Goal: Task Accomplishment & Management: Manage account settings

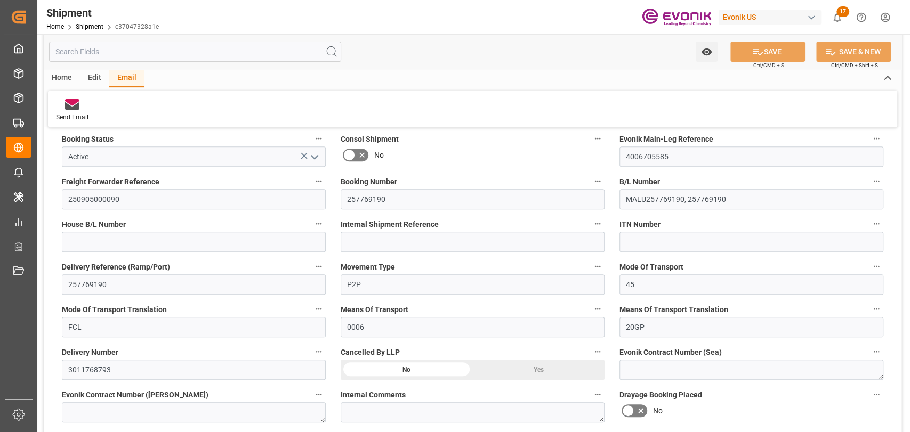
scroll to position [118, 0]
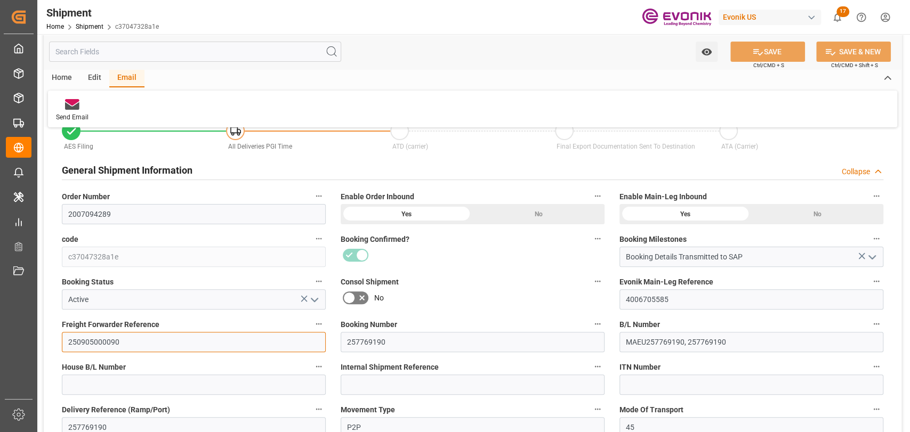
click at [94, 342] on input "250905000090" at bounding box center [194, 342] width 264 height 20
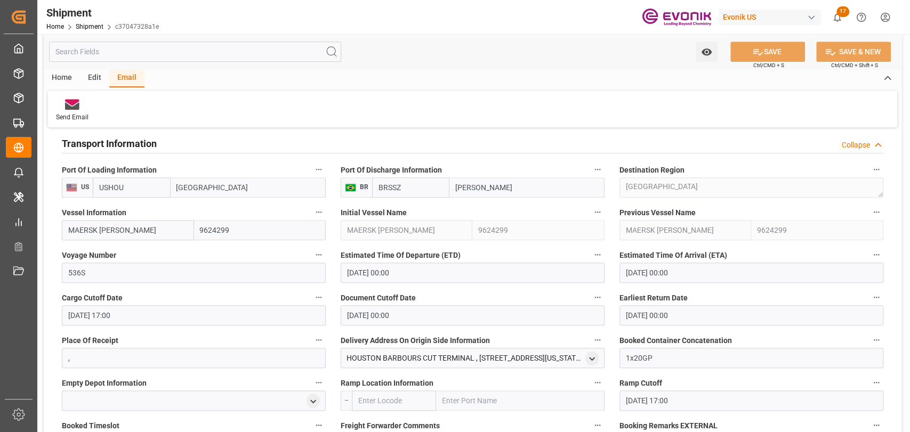
scroll to position [711, 0]
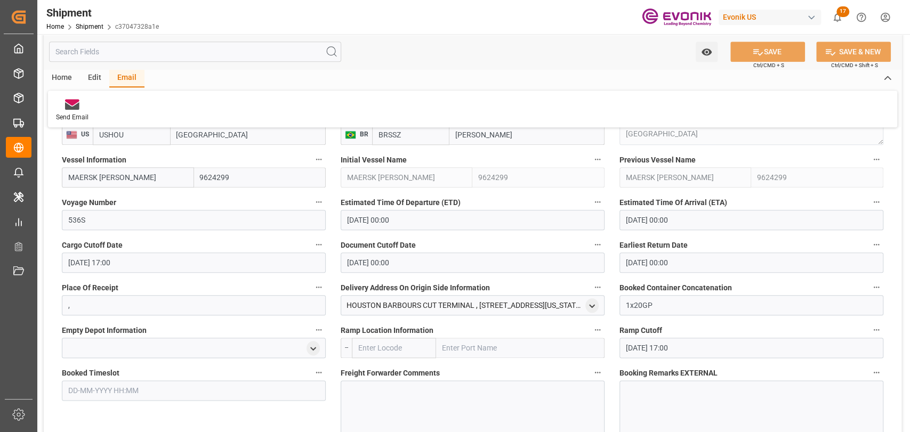
click at [119, 342] on div at bounding box center [194, 348] width 264 height 20
click at [316, 351] on icon "open menu" at bounding box center [313, 348] width 9 height 9
click at [121, 372] on input at bounding box center [178, 379] width 216 height 20
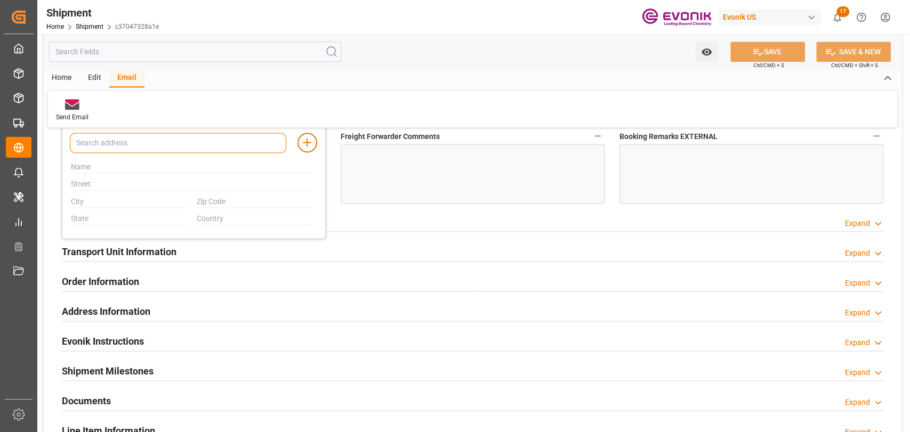
scroll to position [829, 0]
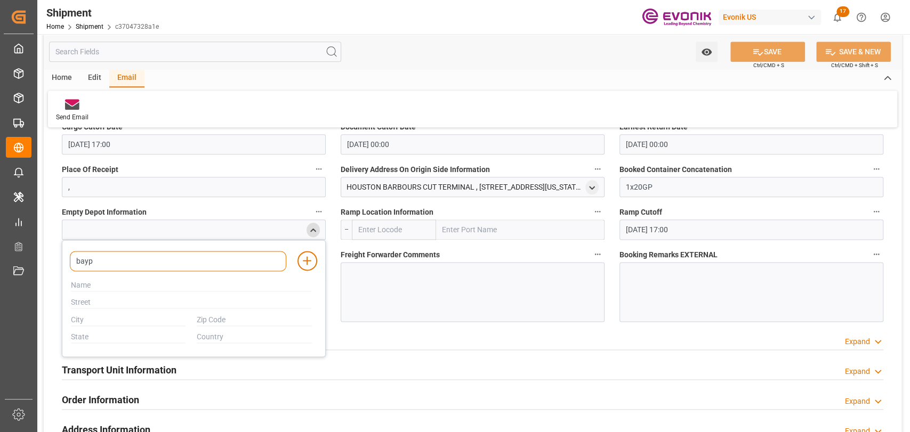
type input "baypo"
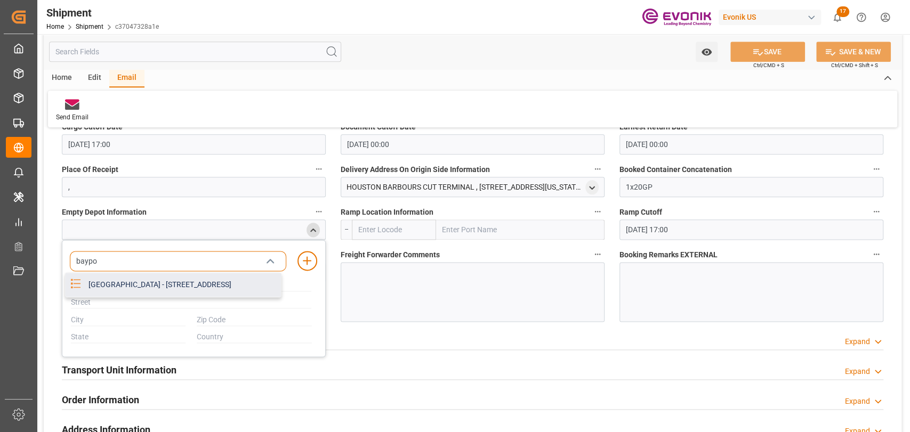
click at [136, 297] on div "BAYPORT CONTAINER TERMINAL - 12619 PORT ROAD, PASADENA, TX, USA, 77586" at bounding box center [181, 285] width 199 height 24
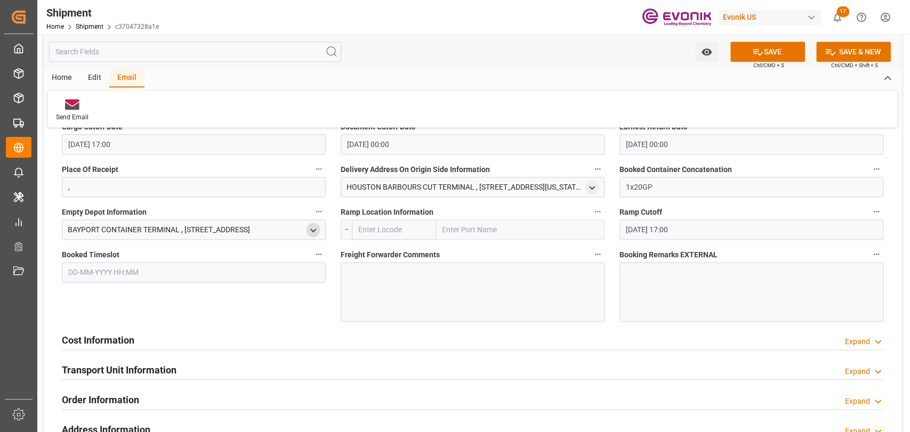
click at [311, 229] on polyline "open menu" at bounding box center [313, 230] width 5 height 2
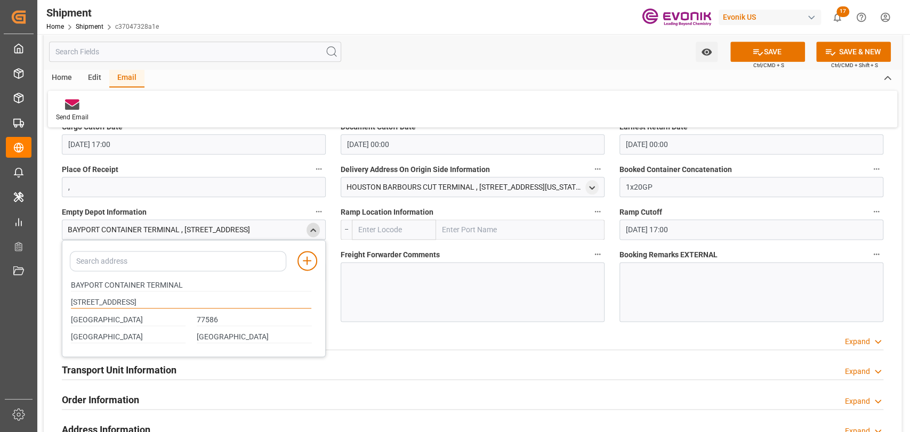
click at [92, 301] on input "12619 PORT ROAD" at bounding box center [191, 303] width 241 height 12
type input "12621 PORT ROAD"
click at [424, 276] on div at bounding box center [473, 292] width 264 height 60
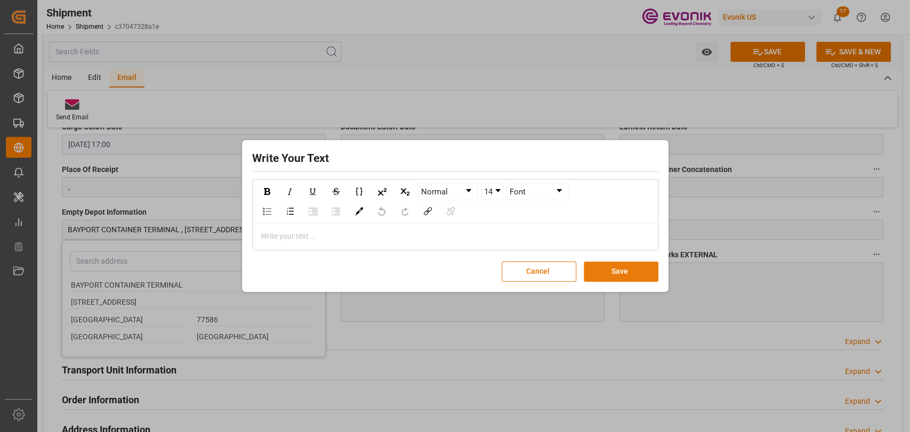
click at [618, 274] on button "Save" at bounding box center [621, 272] width 75 height 20
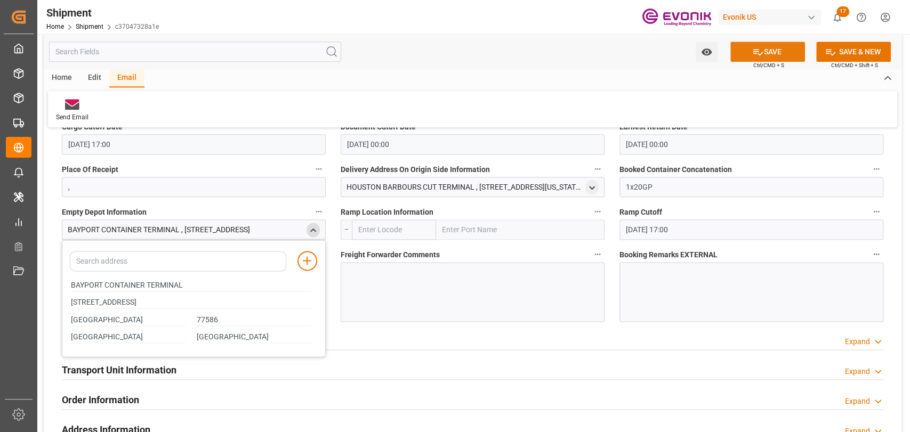
click at [747, 53] on button "SAVE" at bounding box center [767, 52] width 75 height 20
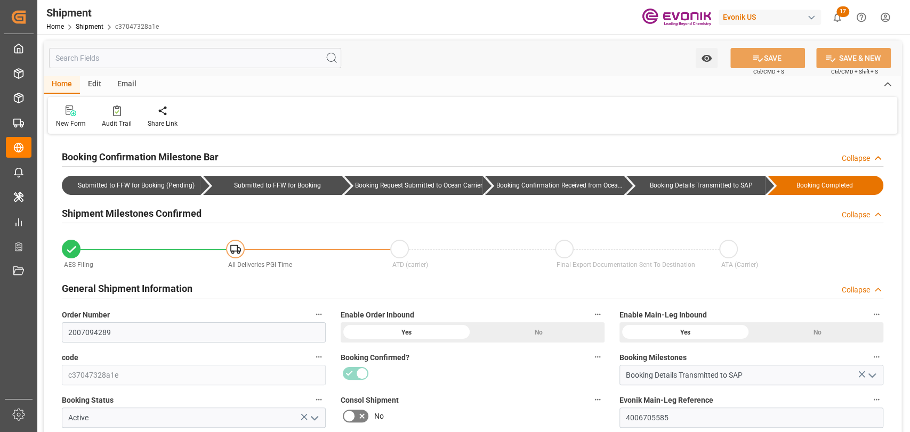
click at [224, 52] on input "text" at bounding box center [195, 58] width 292 height 20
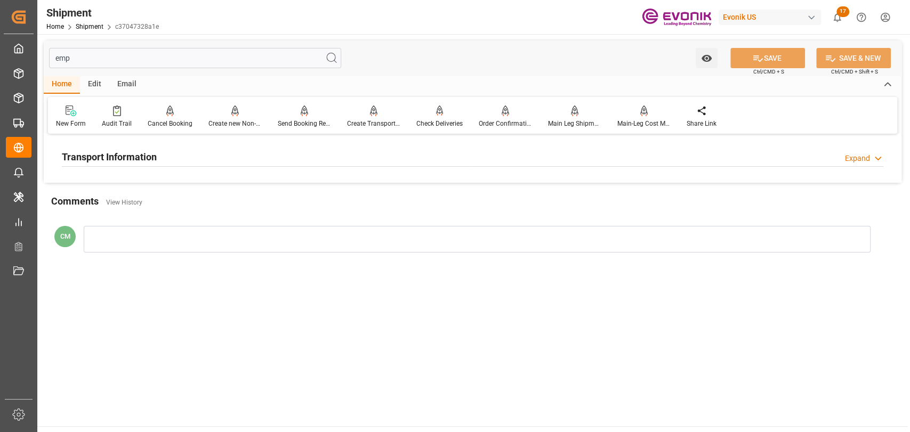
type input "emp"
click at [131, 155] on h2 "Transport Information" at bounding box center [109, 157] width 95 height 14
click at [133, 205] on div at bounding box center [194, 201] width 264 height 20
drag, startPoint x: 315, startPoint y: 199, endPoint x: 297, endPoint y: 200, distance: 17.1
click at [312, 199] on icon "open menu" at bounding box center [313, 201] width 9 height 9
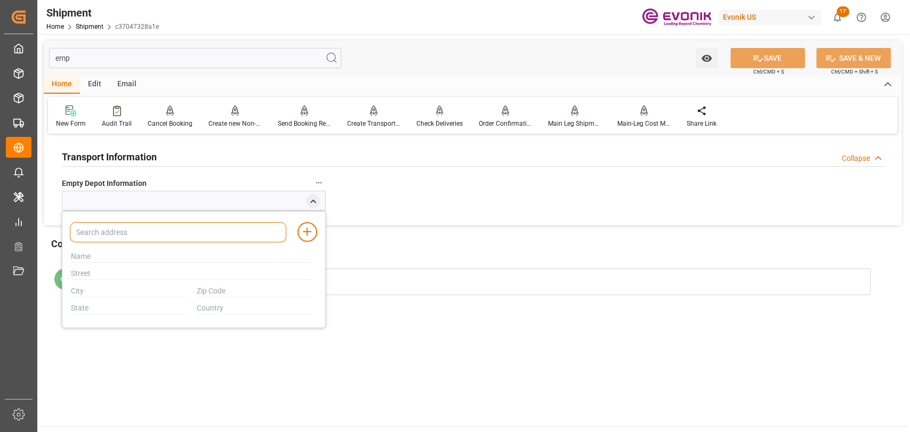
click at [130, 233] on input at bounding box center [178, 232] width 216 height 20
type input "bayp"
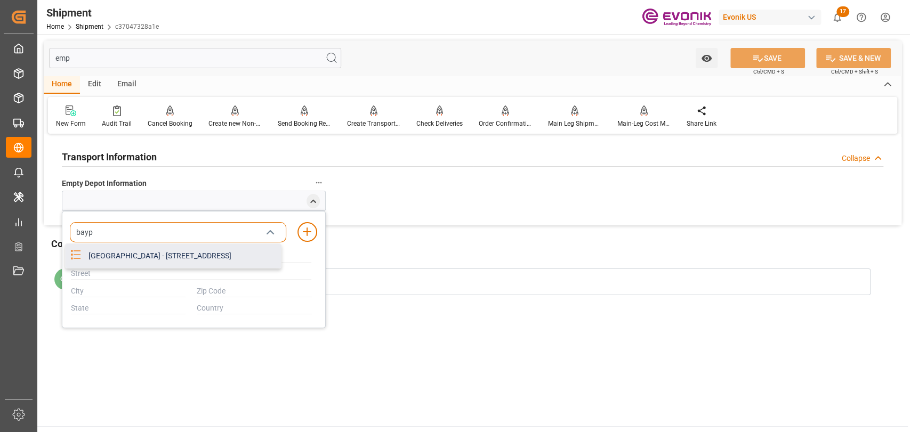
click at [128, 259] on div "[GEOGRAPHIC_DATA] - [STREET_ADDRESS]" at bounding box center [181, 256] width 199 height 24
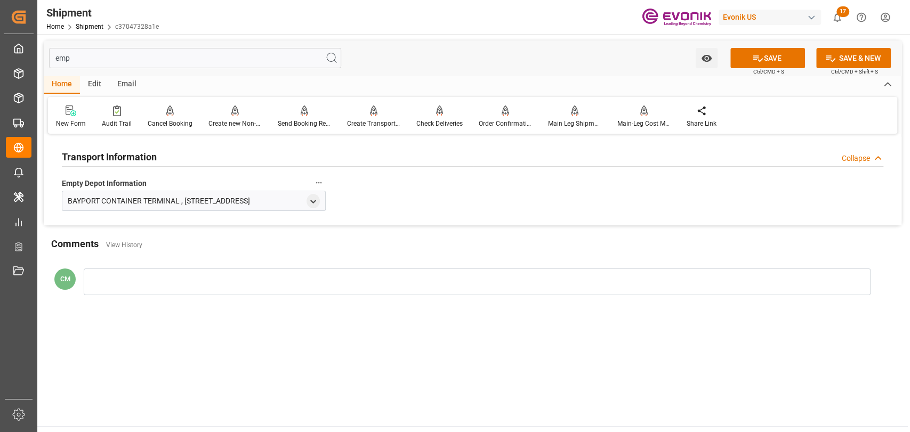
drag, startPoint x: 307, startPoint y: 202, endPoint x: 198, endPoint y: 257, distance: 122.1
click at [302, 205] on div "BAYPORT CONTAINER TERMINAL , [STREET_ADDRESS]" at bounding box center [194, 201] width 264 height 20
click at [305, 203] on div "BAYPORT CONTAINER TERMINAL , [STREET_ADDRESS]" at bounding box center [194, 201] width 264 height 20
click at [309, 203] on icon "open menu" at bounding box center [313, 201] width 9 height 9
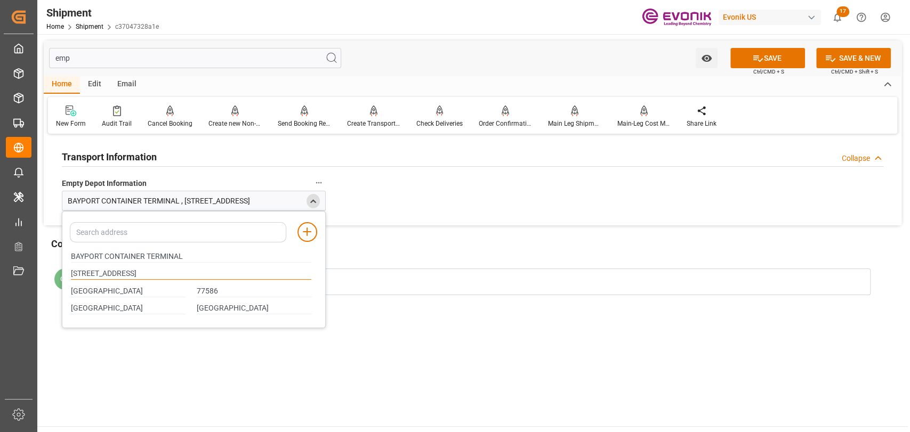
click at [90, 272] on input "[STREET_ADDRESS]" at bounding box center [191, 274] width 241 height 12
type input "[STREET_ADDRESS]"
click at [747, 49] on button "SAVE" at bounding box center [767, 58] width 75 height 20
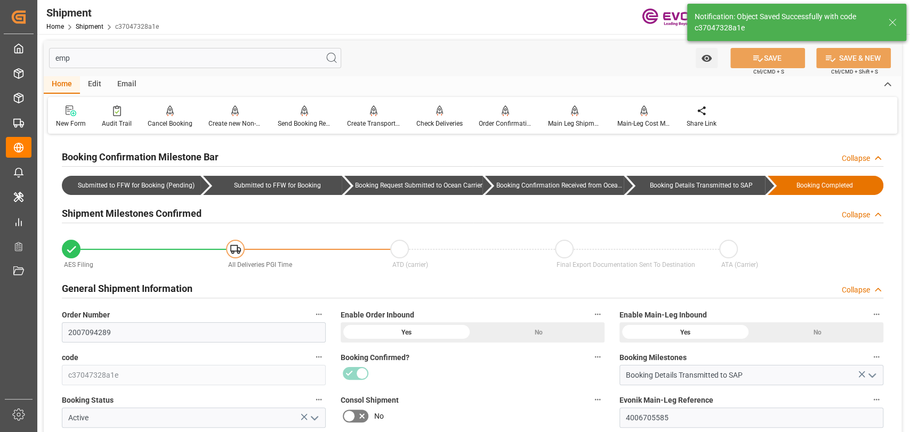
click at [154, 61] on input "emp" at bounding box center [195, 58] width 292 height 20
type input "e"
type input "Booking Details Transmitted to SAP"
type input "USHOU"
type input "BRSSZ"
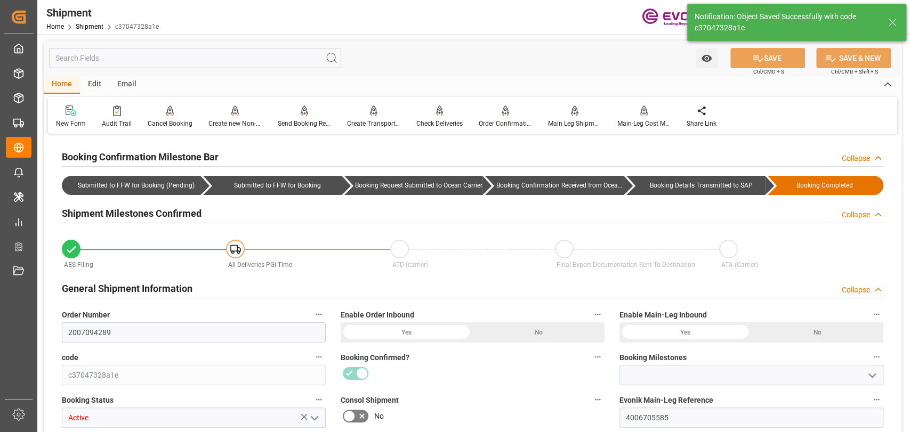
type input "9624299"
type input "400"
type input "11-09-2025 00:00"
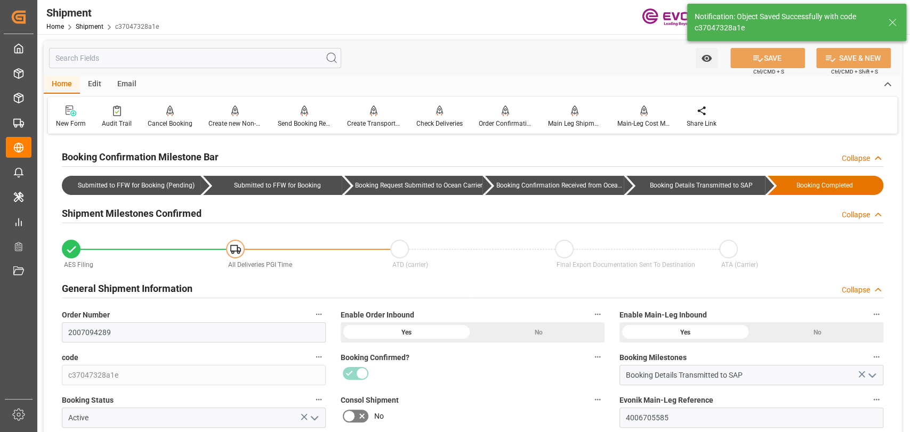
type input "05-10-2025 00:00"
type input "05-09-2025 17:00"
type input "05-09-2025 00:00"
type input "04-09-2025 00:00"
type input "05-09-2025 17:00"
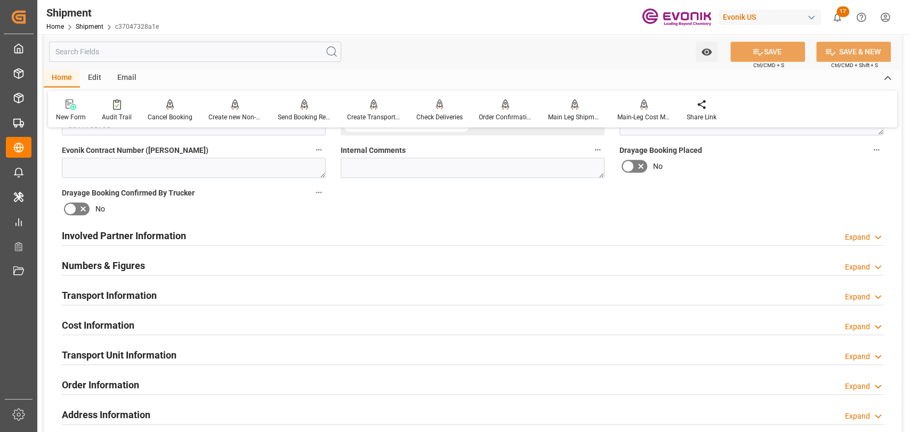
scroll to position [665, 0]
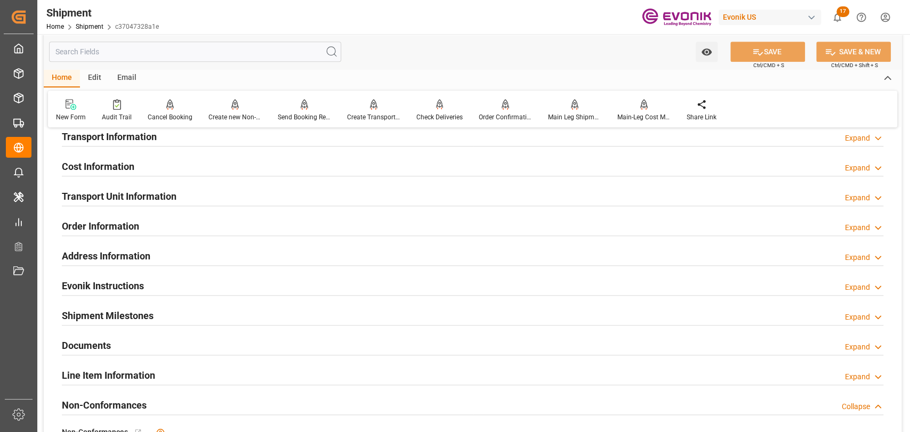
drag, startPoint x: 117, startPoint y: 203, endPoint x: 116, endPoint y: 196, distance: 7.1
click at [117, 202] on h2 "Transport Unit Information" at bounding box center [119, 196] width 115 height 14
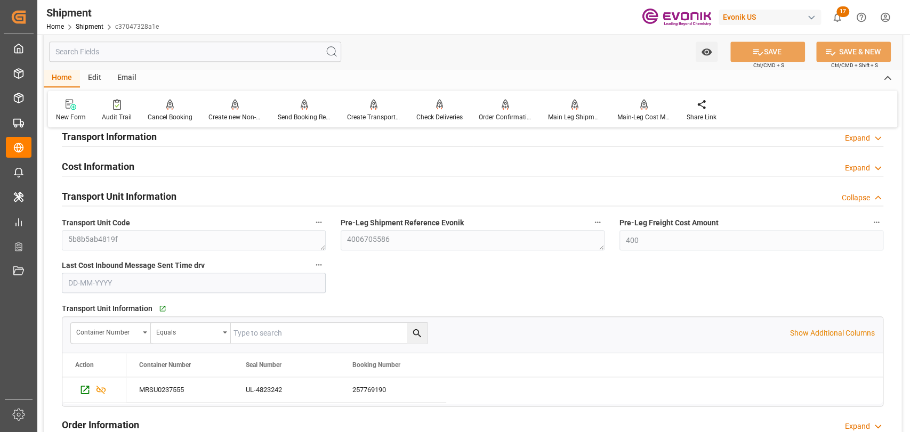
click at [106, 136] on h2 "Transport Information" at bounding box center [109, 137] width 95 height 14
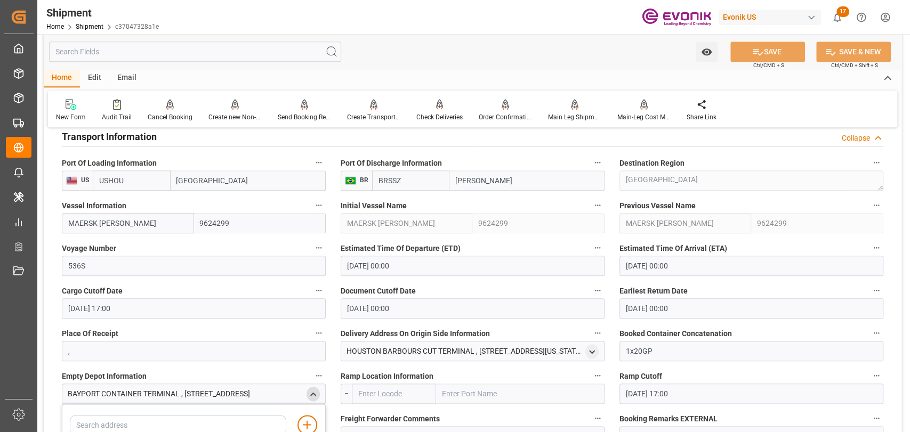
scroll to position [783, 0]
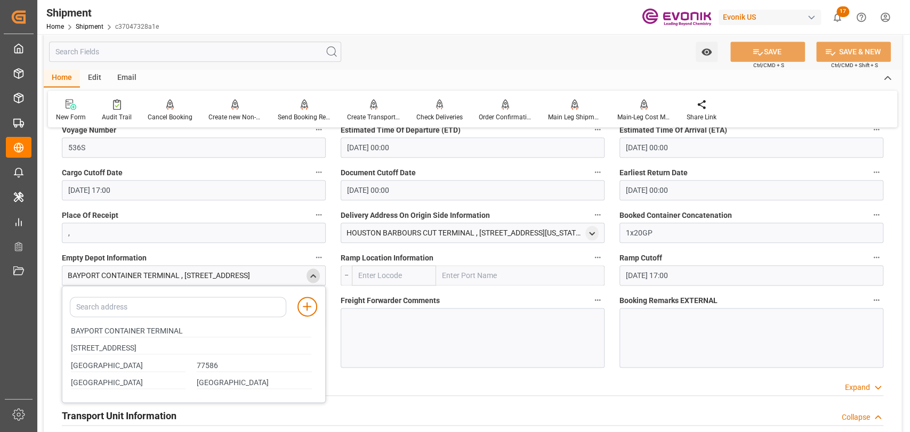
click at [688, 326] on div at bounding box center [751, 338] width 264 height 60
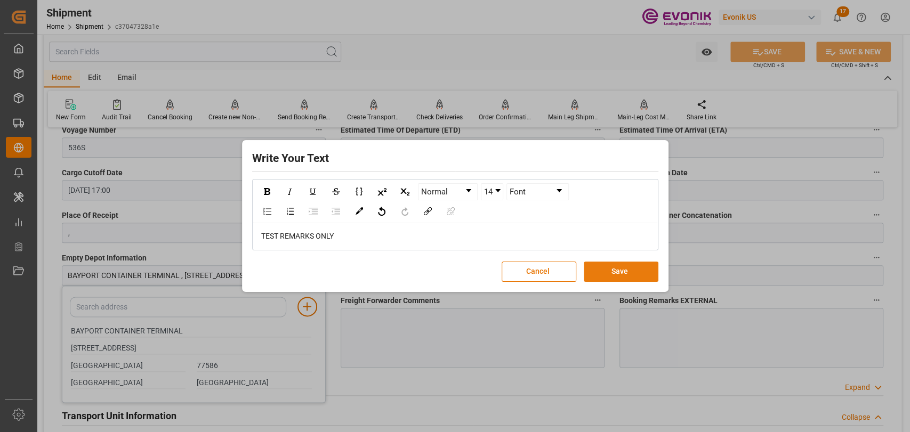
click at [646, 263] on button "Save" at bounding box center [621, 272] width 75 height 20
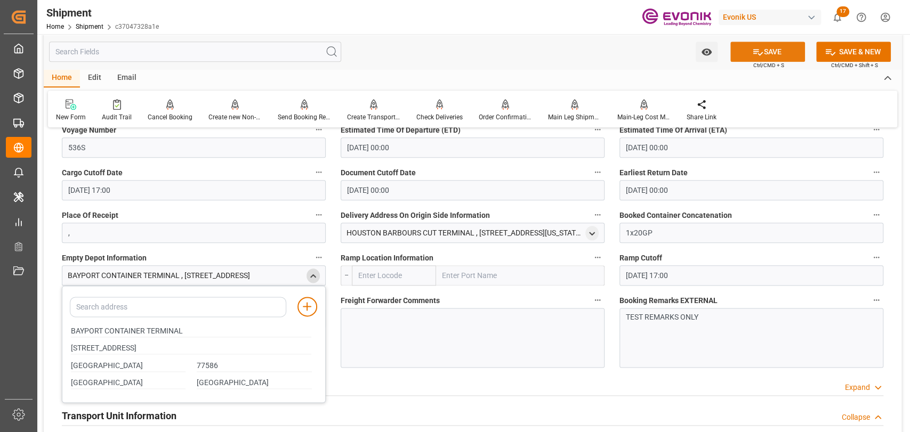
click at [776, 49] on button "SAVE" at bounding box center [767, 52] width 75 height 20
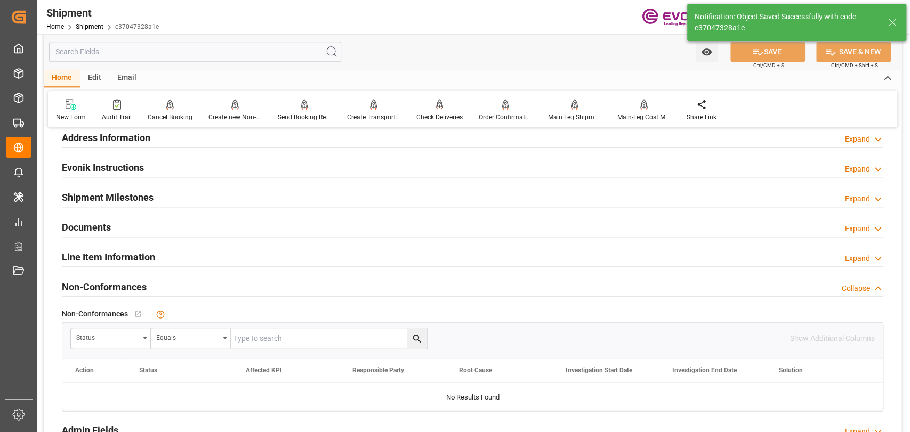
scroll to position [445, 0]
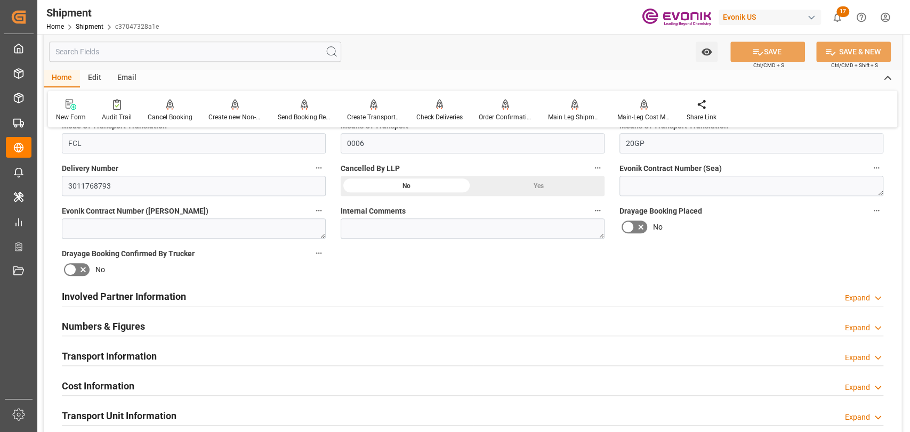
click at [120, 71] on div "Email" at bounding box center [126, 78] width 35 height 18
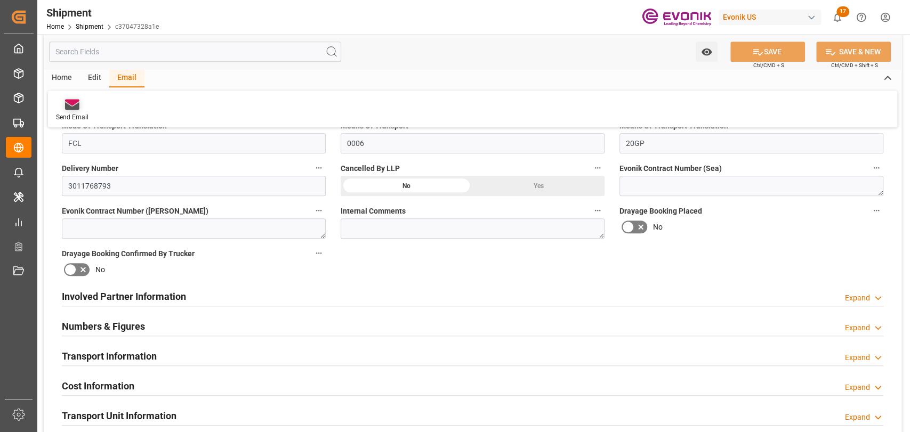
click at [88, 103] on div "Send Email" at bounding box center [72, 110] width 49 height 23
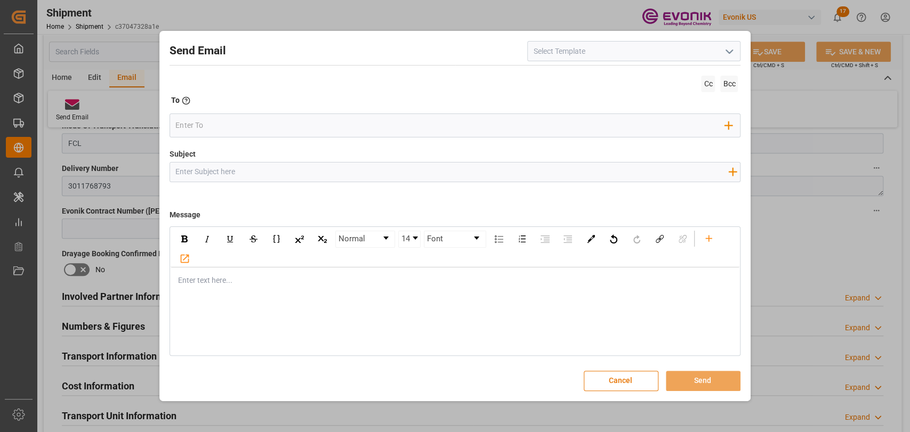
click at [732, 52] on icon "open menu" at bounding box center [729, 51] width 13 height 13
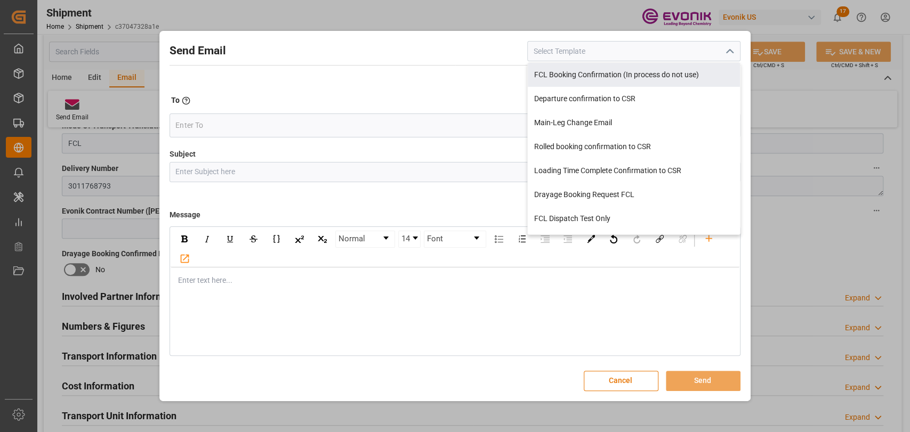
drag, startPoint x: 580, startPoint y: 69, endPoint x: 489, endPoint y: 82, distance: 91.5
click at [578, 70] on div "FCL Booking Confirmation (In process do not use)" at bounding box center [634, 75] width 212 height 24
type input "FCL Booking Confirmation (In process do not use)"
type input "Booking Confirmation: Order No {{orderNumber}} - {{consigneeAddressName}} - {{v…"
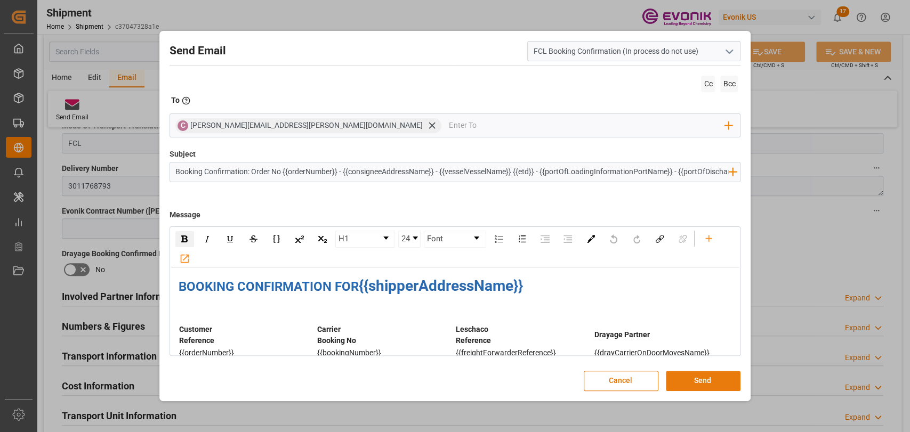
click at [686, 385] on button "Send" at bounding box center [703, 381] width 75 height 20
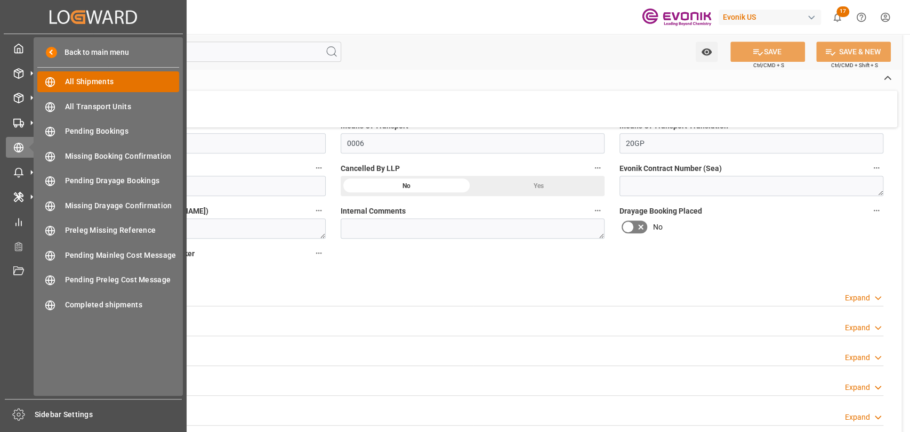
click at [68, 76] on span "All Shipments" at bounding box center [122, 81] width 115 height 11
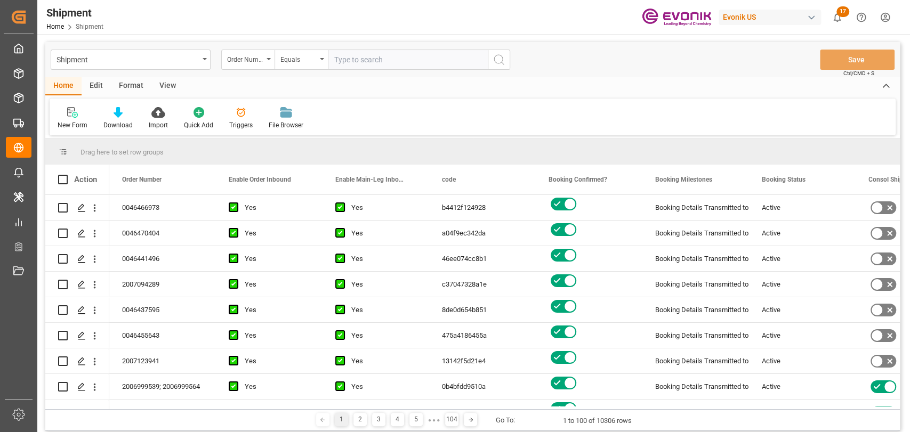
click at [103, 91] on div "Edit" at bounding box center [96, 86] width 29 height 18
click at [175, 119] on div "Configuration" at bounding box center [182, 118] width 56 height 23
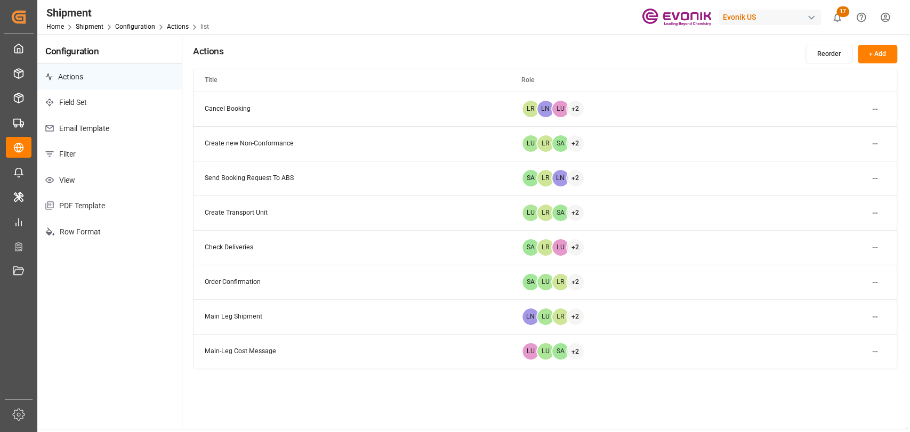
click at [63, 143] on p "Filter" at bounding box center [109, 154] width 144 height 26
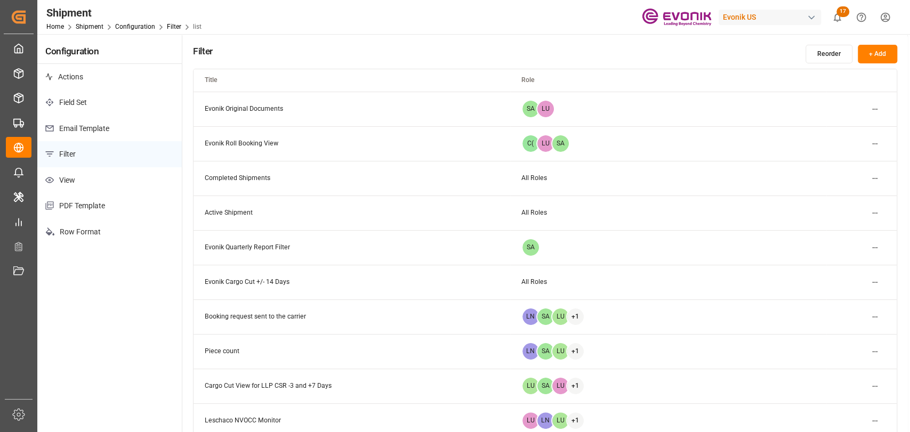
click at [876, 277] on html "Created by potrace 1.15, written by Peter Selinger 2001-2017 Created by potrace…" at bounding box center [455, 216] width 910 height 432
click at [841, 296] on div "Edit" at bounding box center [855, 303] width 55 height 15
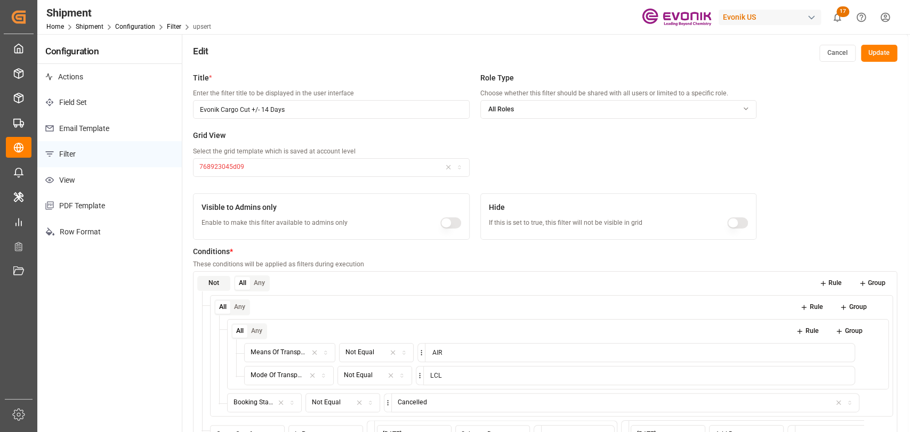
click at [837, 55] on button "Cancel" at bounding box center [837, 53] width 36 height 17
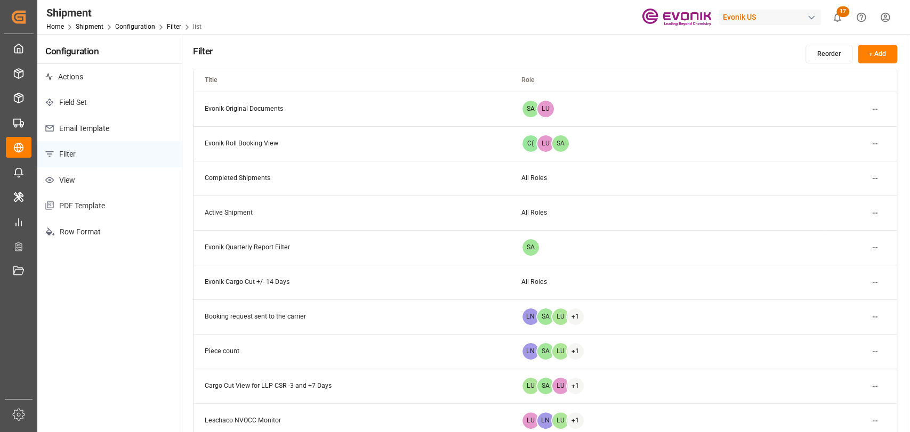
click at [873, 280] on html "Created by potrace 1.15, written by Peter Selinger 2001-2017 Created by potrace…" at bounding box center [455, 216] width 910 height 432
click at [847, 303] on div "Edit" at bounding box center [855, 303] width 55 height 15
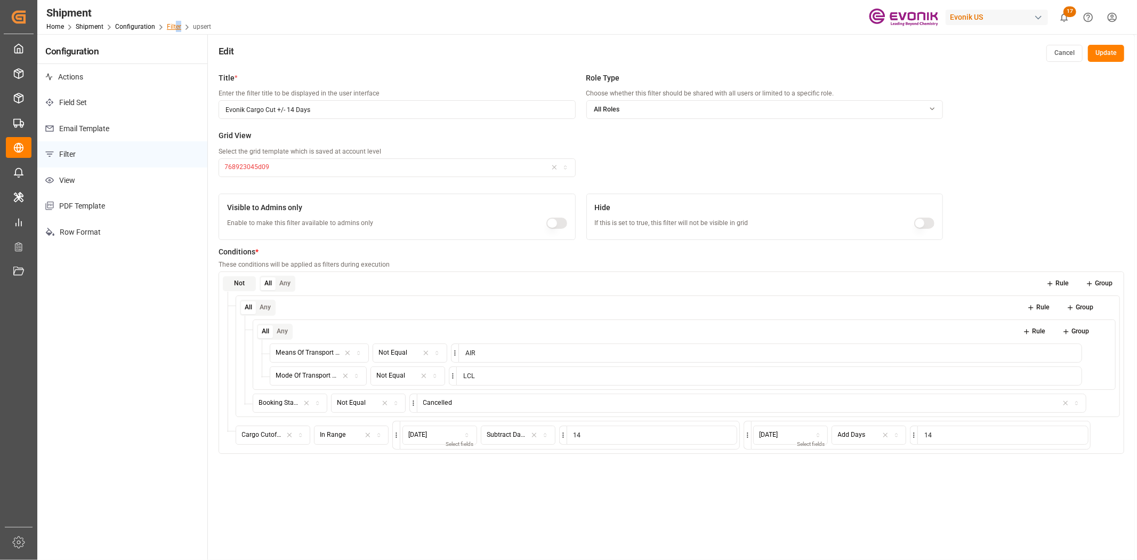
click at [173, 23] on div "Home Shipment Configuration Filter upsert" at bounding box center [128, 26] width 165 height 11
click at [173, 23] on link "Filter" at bounding box center [174, 26] width 14 height 7
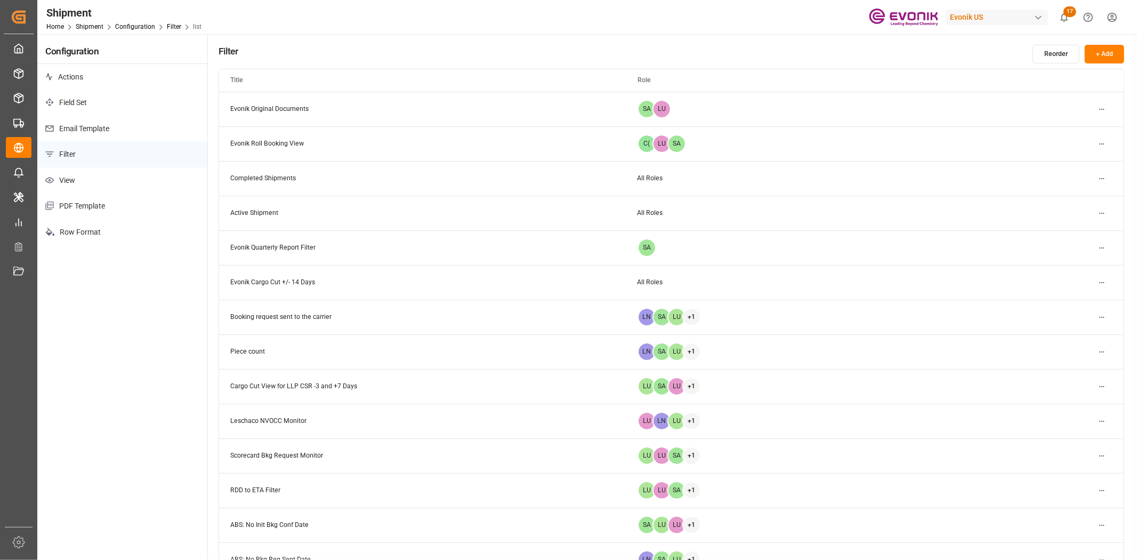
click at [292, 106] on td "Evonik Original Documents" at bounding box center [422, 109] width 407 height 35
click at [909, 109] on html "Created by potrace 1.15, written by Peter Selinger 2001-2017 Created by potrace…" at bounding box center [568, 280] width 1137 height 560
click at [909, 123] on div "Edit" at bounding box center [1083, 130] width 55 height 15
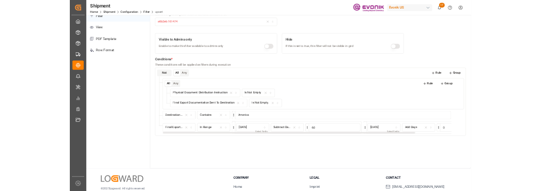
scroll to position [188, 0]
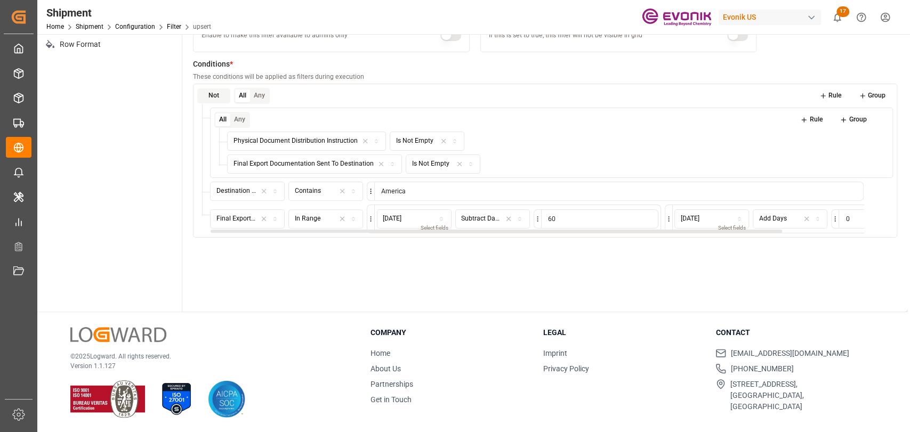
click at [224, 220] on div "Final Export Documentation Sent To Destination" at bounding box center [236, 219] width 40 height 10
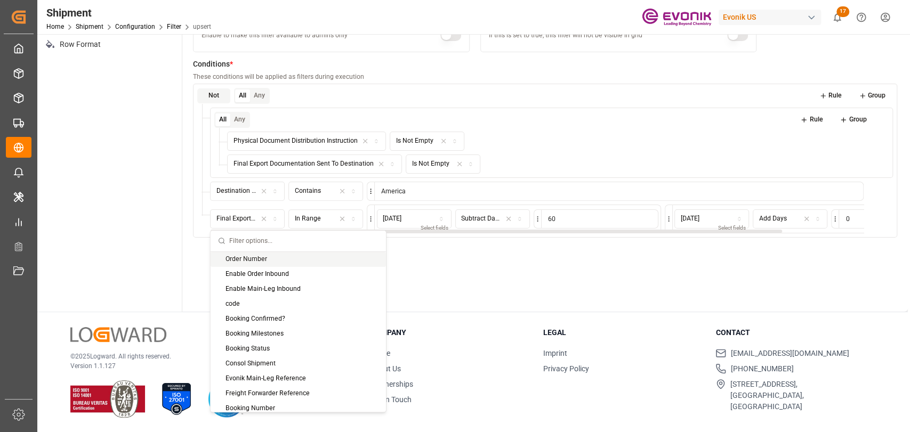
drag, startPoint x: 215, startPoint y: 219, endPoint x: 239, endPoint y: 219, distance: 24.0
click at [239, 219] on div "Final Export Documentation Sent To Destination" at bounding box center [248, 219] width 70 height 10
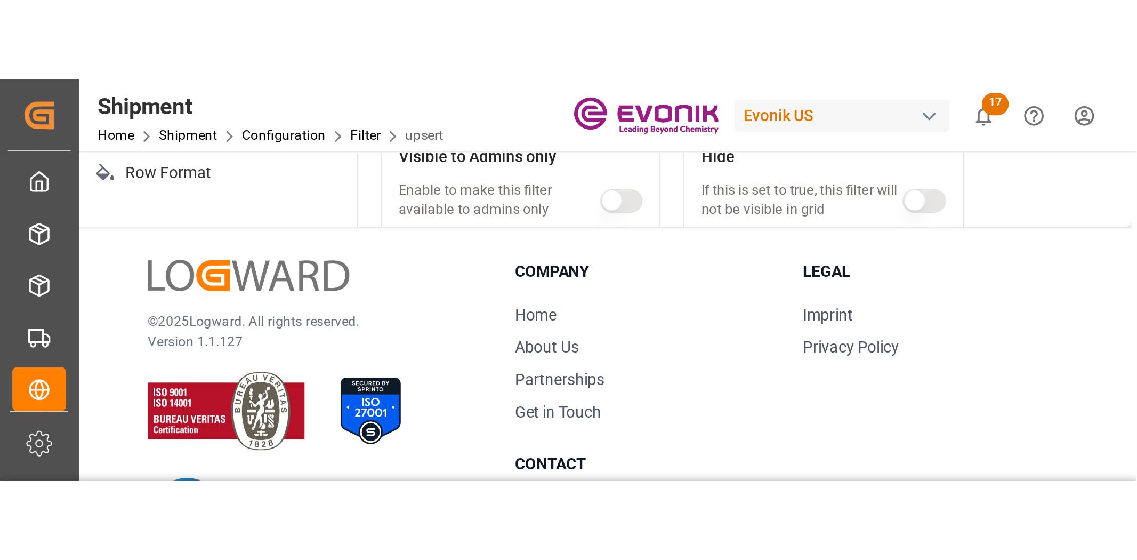
scroll to position [188, 0]
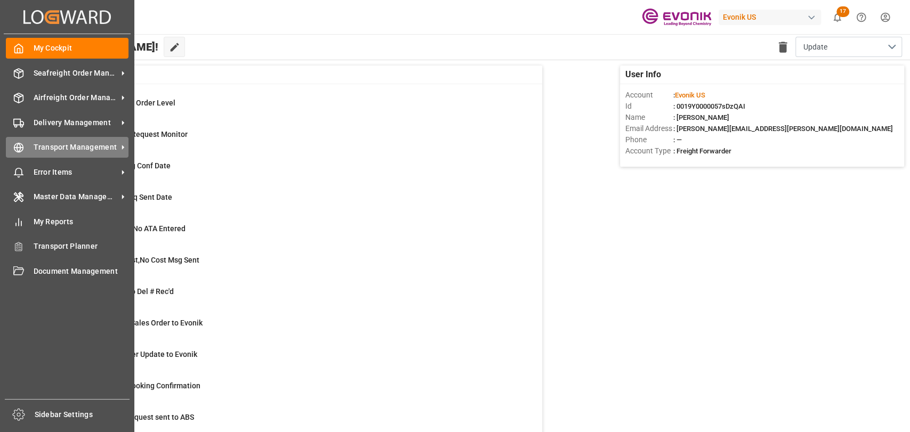
drag, startPoint x: 29, startPoint y: 154, endPoint x: 49, endPoint y: 139, distance: 24.3
click at [29, 154] on div "Transport Management Transport Management" at bounding box center [67, 147] width 123 height 21
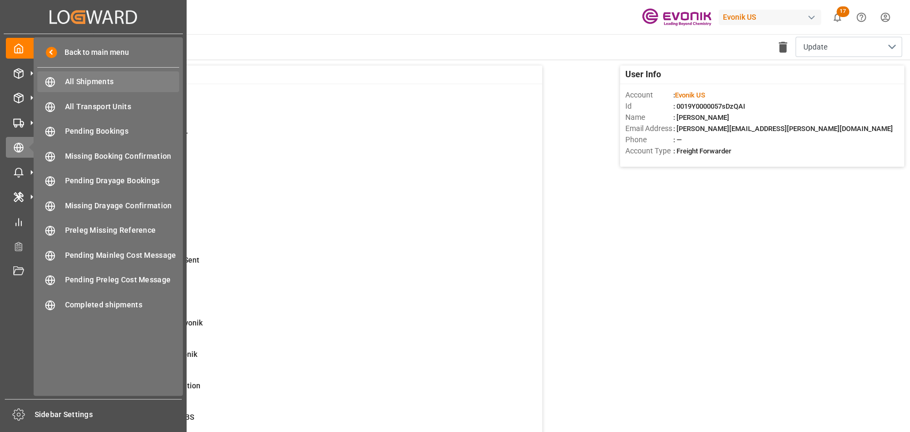
click at [81, 86] on span "All Shipments" at bounding box center [122, 81] width 115 height 11
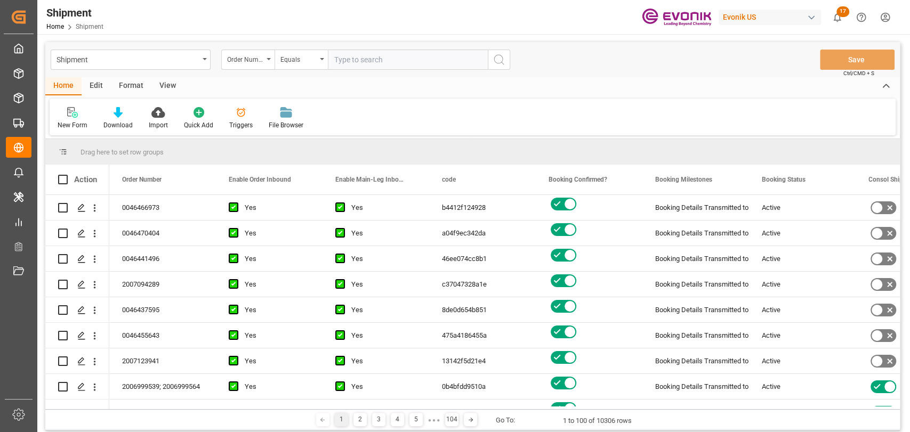
drag, startPoint x: 133, startPoint y: 79, endPoint x: 90, endPoint y: 132, distance: 68.9
click at [133, 80] on div "Format" at bounding box center [131, 86] width 41 height 18
click at [70, 123] on div "Filter Rows" at bounding box center [73, 125] width 31 height 10
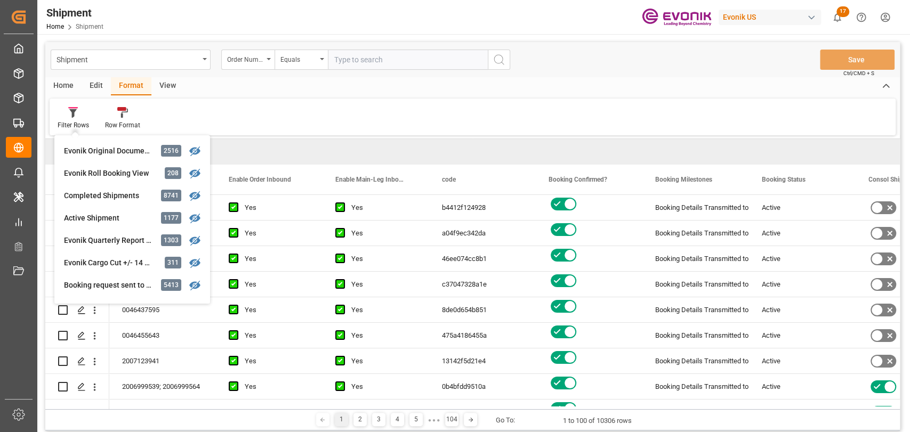
click at [91, 90] on div "Edit" at bounding box center [96, 86] width 29 height 18
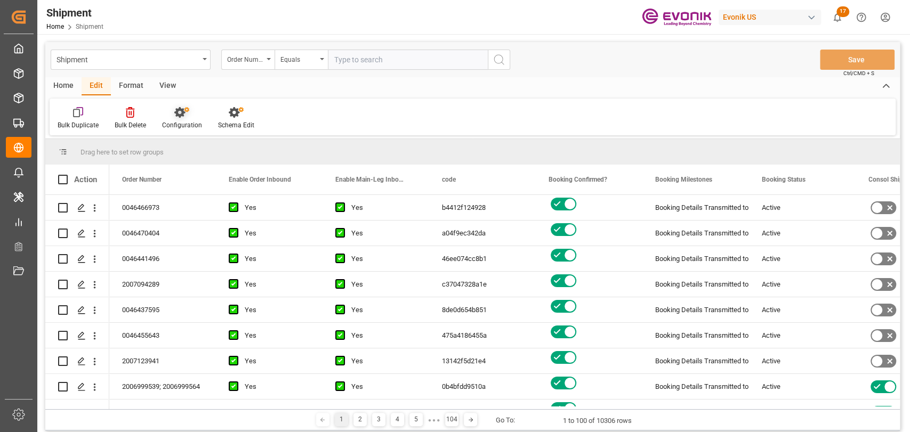
click at [166, 108] on div at bounding box center [182, 112] width 40 height 11
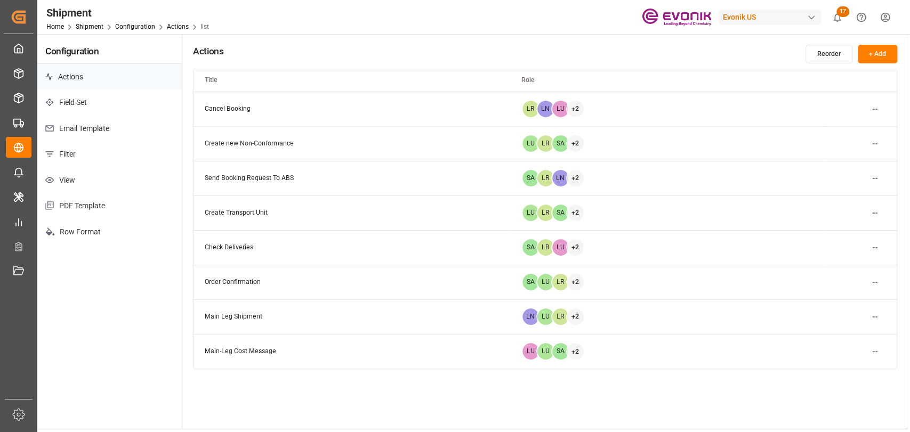
click at [69, 155] on p "Filter" at bounding box center [109, 154] width 144 height 26
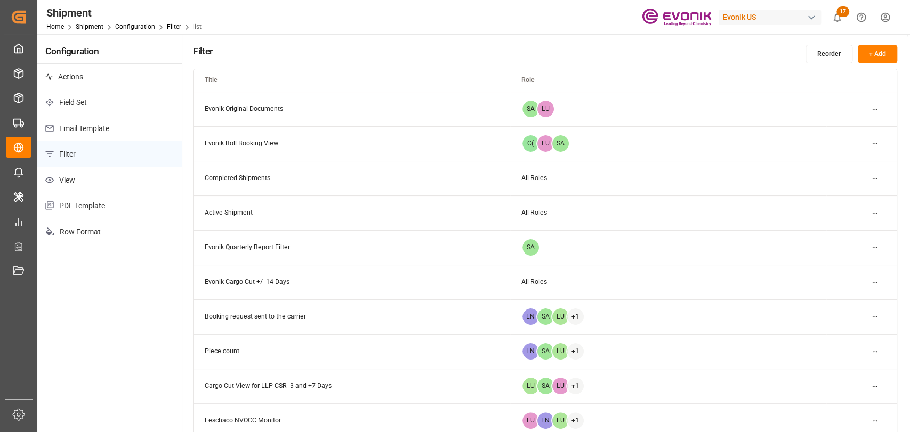
click at [869, 106] on html "Created by potrace 1.15, written by Peter Selinger 2001-2017 Created by potrace…" at bounding box center [455, 216] width 910 height 432
click at [852, 128] on div "Edit" at bounding box center [855, 130] width 55 height 15
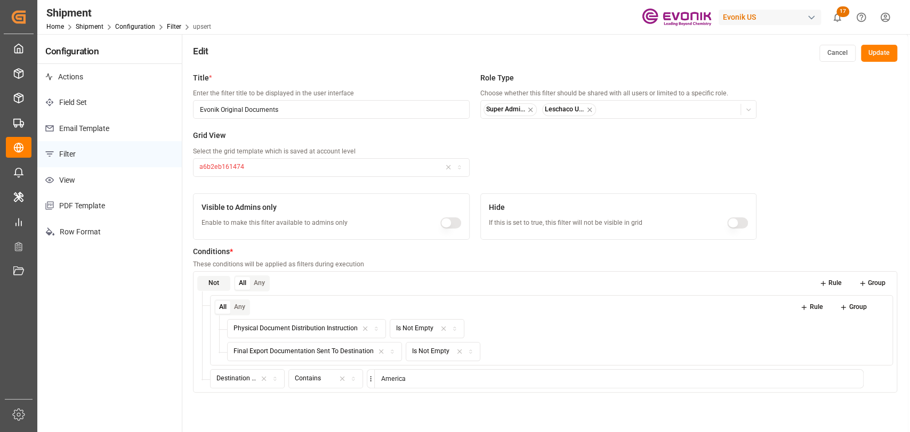
click at [862, 161] on div "Title * Enter the filter title to be displayed in the user interface Evonik Ori…" at bounding box center [545, 283] width 726 height 432
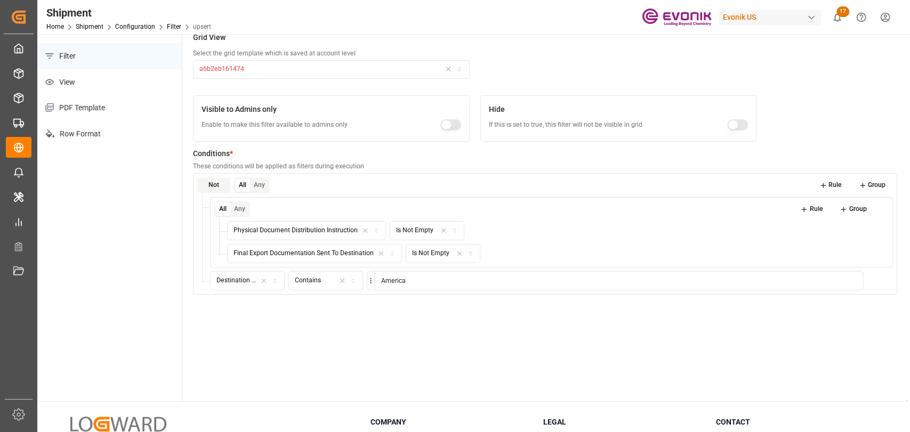
scroll to position [118, 0]
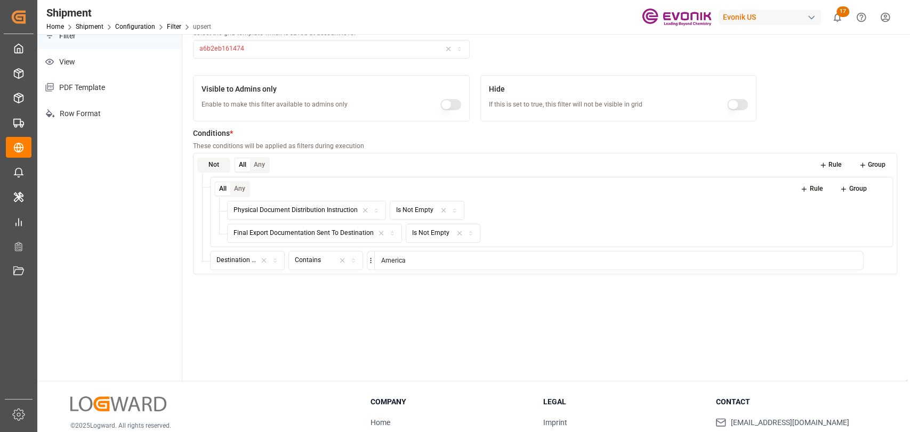
click at [829, 163] on button "Rule" at bounding box center [831, 165] width 38 height 15
click at [252, 287] on div "Field" at bounding box center [248, 284] width 70 height 10
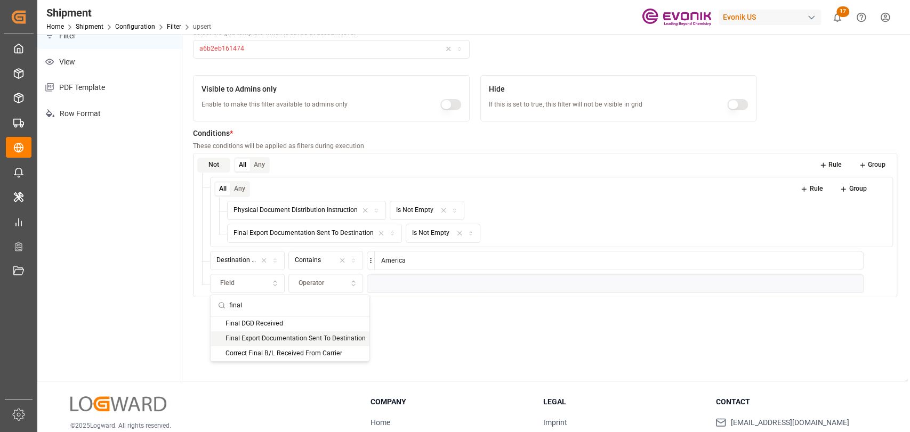
type input "final"
click at [312, 342] on div "Final Export Documentation Sent To Destination" at bounding box center [290, 338] width 159 height 15
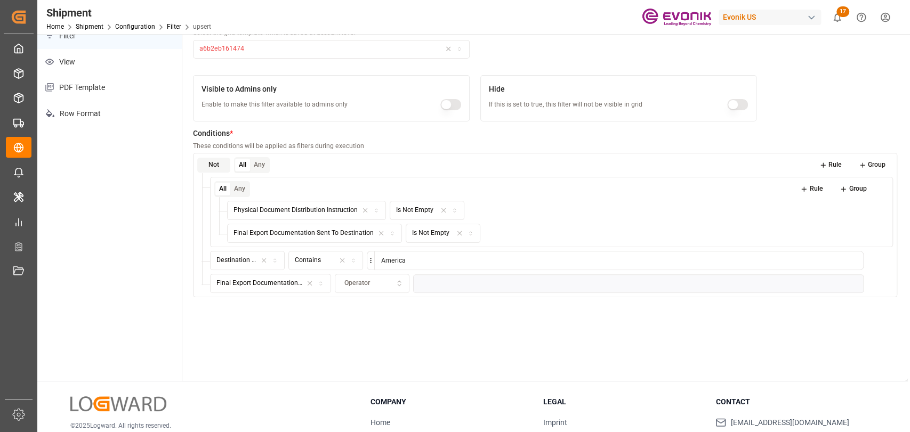
click at [358, 284] on span "Operator" at bounding box center [357, 284] width 26 height 10
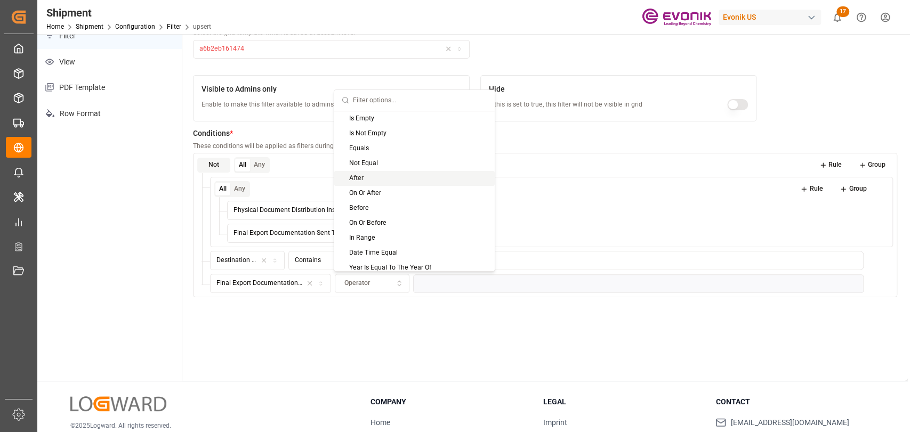
scroll to position [237, 0]
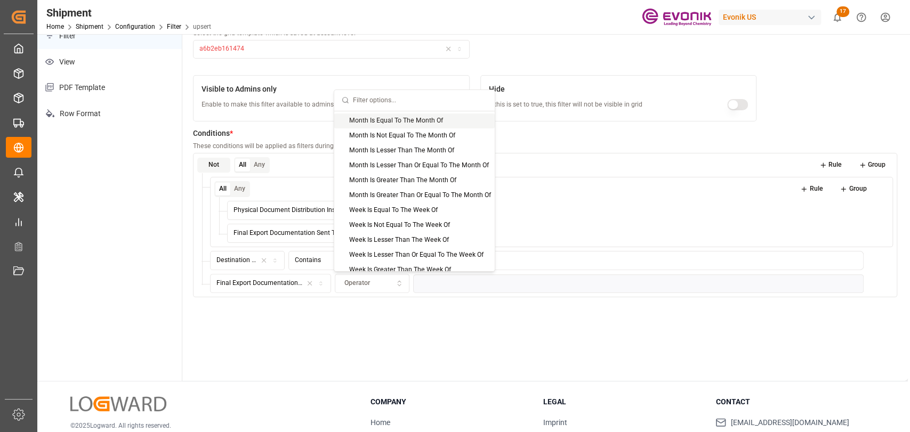
click at [397, 99] on input "text" at bounding box center [420, 100] width 134 height 21
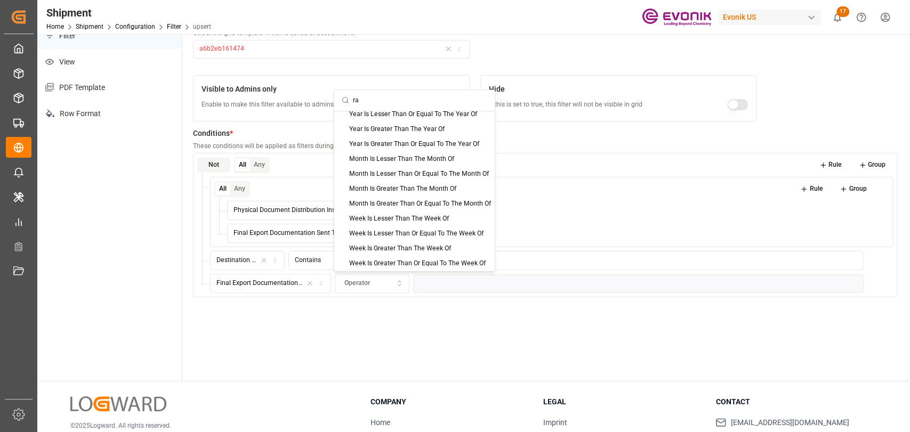
scroll to position [0, 0]
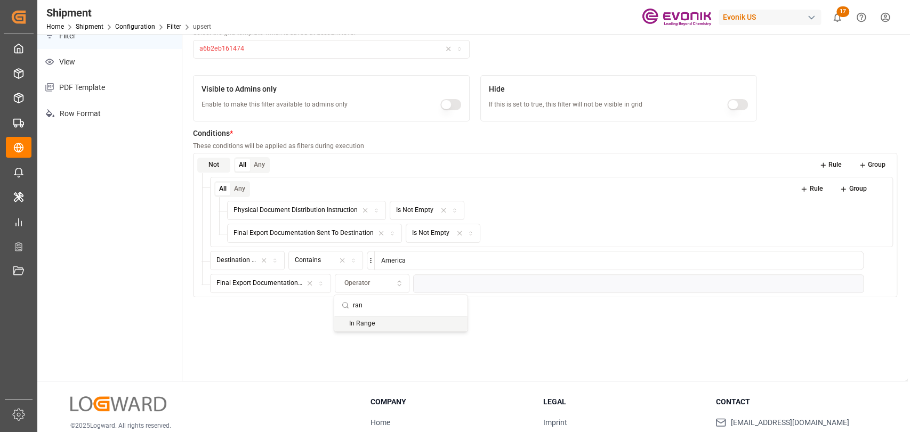
type input "ran"
click at [362, 320] on div "In Range" at bounding box center [400, 323] width 133 height 15
click at [598, 283] on icon "button" at bounding box center [601, 283] width 7 height 7
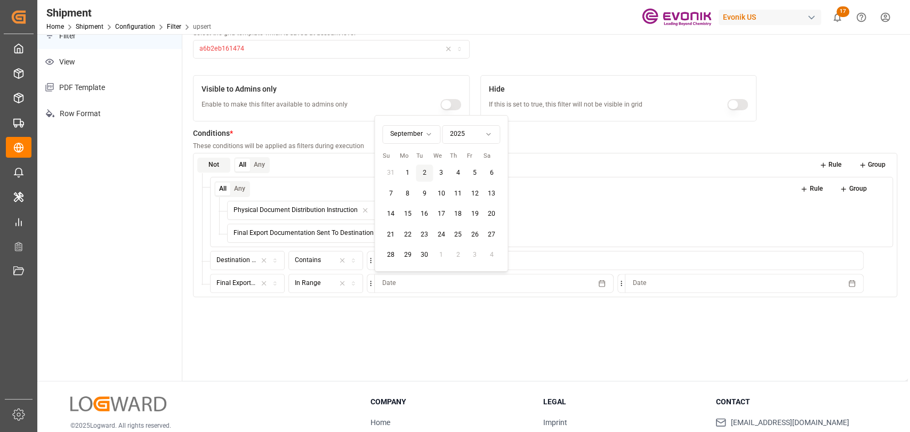
drag, startPoint x: 422, startPoint y: 345, endPoint x: 397, endPoint y: 281, distance: 68.7
click at [420, 339] on div "Title * Enter the filter title to be displayed in the user interface Evonik Ori…" at bounding box center [545, 165] width 726 height 432
click at [370, 280] on html "Created by potrace 1.15, written by Peter Selinger 2001-2017 Created by potrace…" at bounding box center [455, 216] width 910 height 432
click at [393, 321] on span "Expression" at bounding box center [400, 320] width 32 height 10
click at [414, 291] on div "Field" at bounding box center [414, 289] width 70 height 10
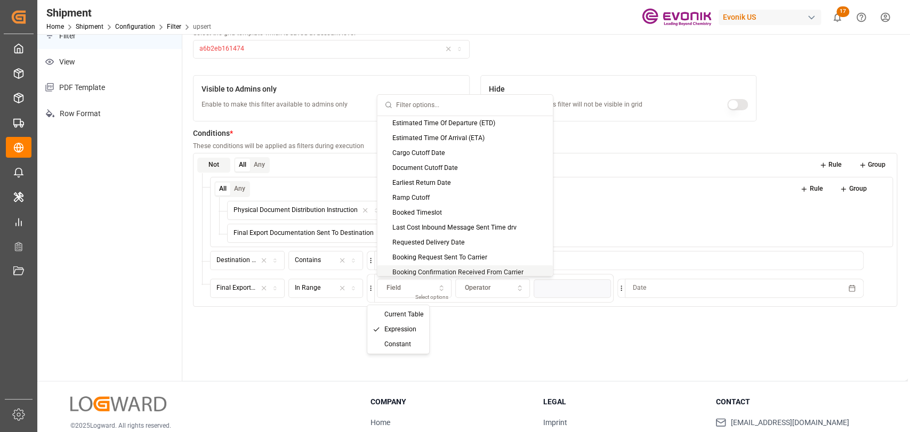
click at [370, 284] on html "Created by potrace 1.15, written by Peter Selinger 2001-2017 Created by potrace…" at bounding box center [455, 216] width 910 height 432
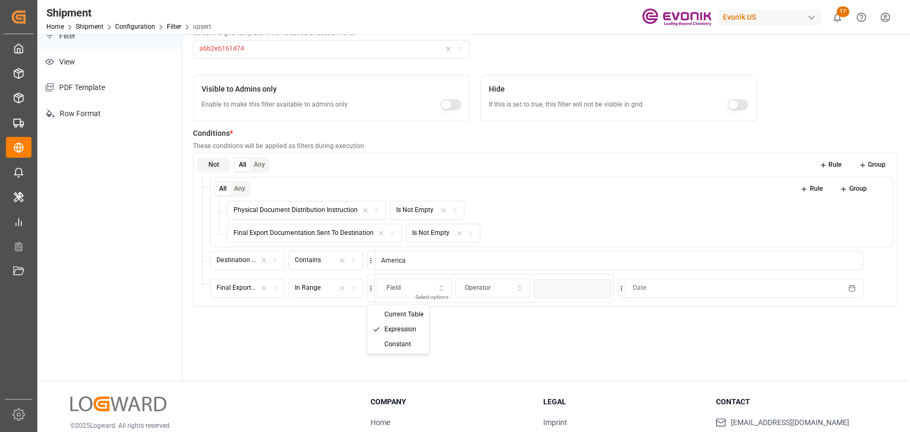
click at [386, 315] on span "Current Table" at bounding box center [403, 315] width 39 height 10
click at [372, 286] on html "Created by potrace 1.15, written by Peter Selinger 2001-2017 Created by potrace…" at bounding box center [455, 216] width 910 height 432
click at [405, 338] on span "Constant" at bounding box center [397, 340] width 27 height 10
click at [417, 284] on button "Date" at bounding box center [493, 283] width 239 height 19
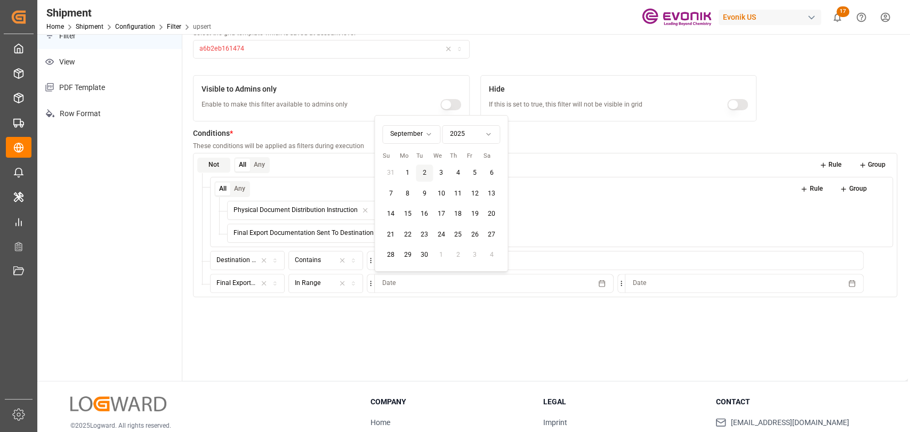
click at [417, 284] on button "Date" at bounding box center [493, 283] width 239 height 19
click at [371, 283] on html "Created by potrace 1.15, written by Peter Selinger 2001-2017 Created by potrace…" at bounding box center [455, 216] width 910 height 432
click at [401, 323] on span "Expression" at bounding box center [400, 320] width 32 height 10
click at [442, 284] on icon "button" at bounding box center [441, 289] width 7 height 10
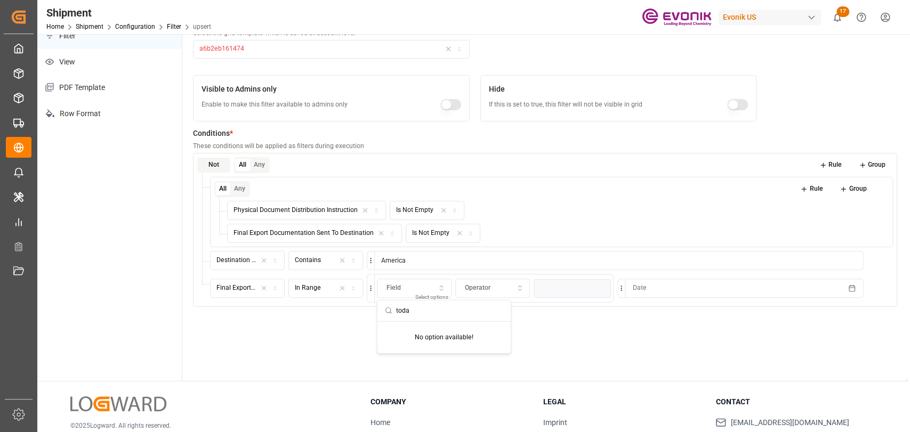
type input "today"
drag, startPoint x: 590, startPoint y: 368, endPoint x: 537, endPoint y: 341, distance: 58.9
click at [589, 368] on div "Title * Enter the filter title to be displayed in the user interface Evonik Ori…" at bounding box center [545, 165] width 726 height 432
click at [431, 300] on p "Select options" at bounding box center [432, 297] width 34 height 8
click at [421, 287] on div "Select..." at bounding box center [414, 289] width 70 height 10
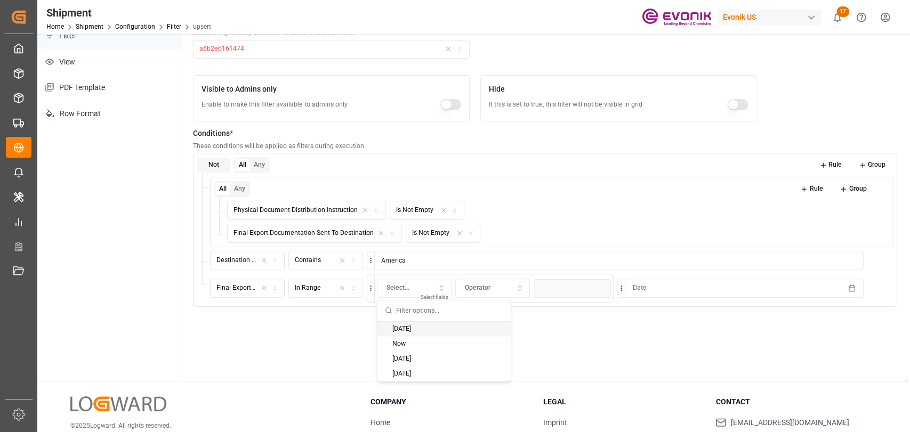
click at [408, 328] on div "Today" at bounding box center [443, 328] width 133 height 15
click at [503, 293] on button "Operator" at bounding box center [492, 288] width 75 height 19
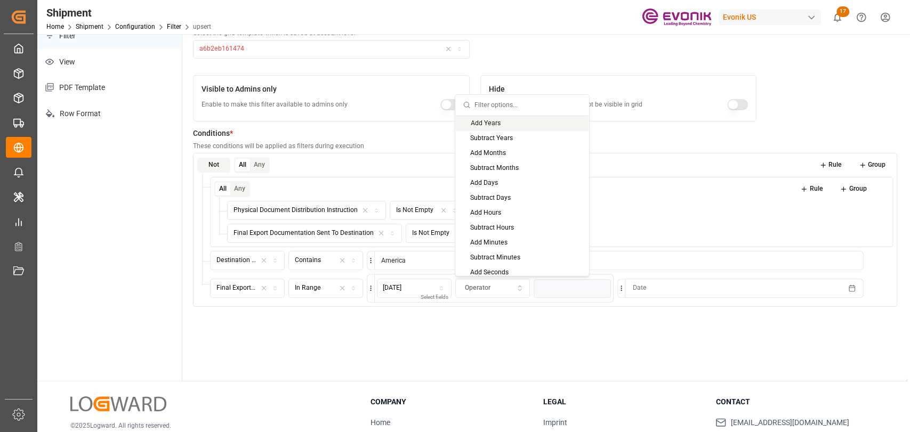
click at [503, 293] on button "Operator" at bounding box center [492, 288] width 75 height 19
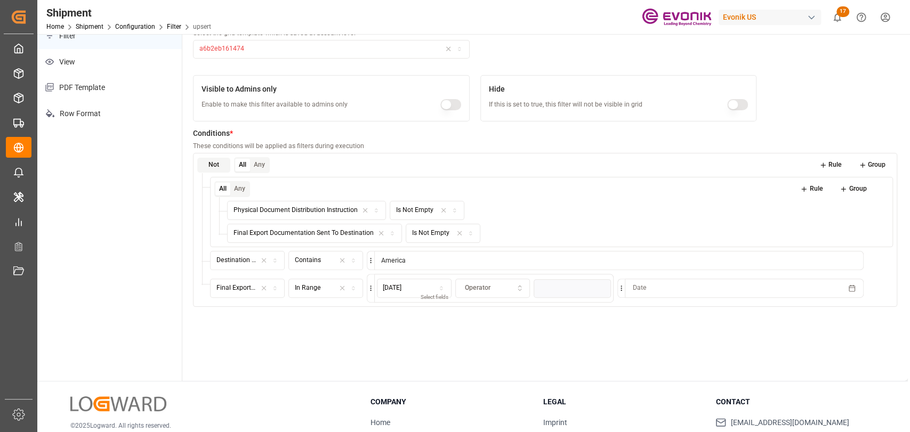
click at [501, 293] on button "Operator" at bounding box center [492, 288] width 75 height 19
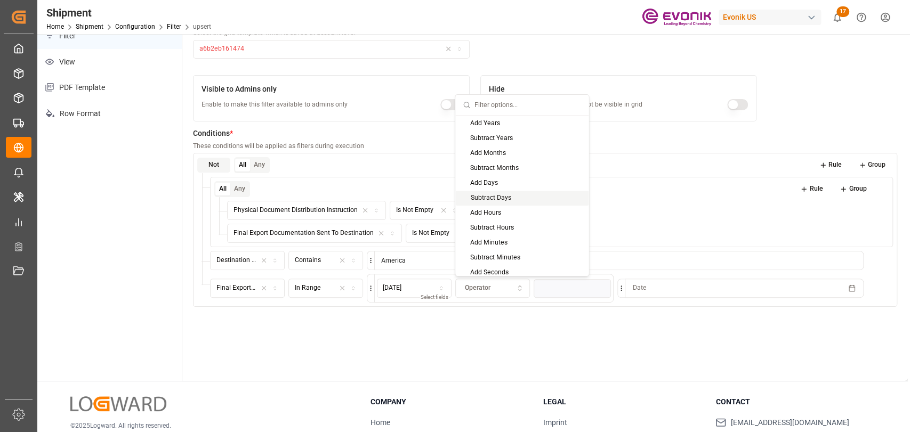
click at [517, 195] on div "Subtract Days" at bounding box center [521, 197] width 133 height 15
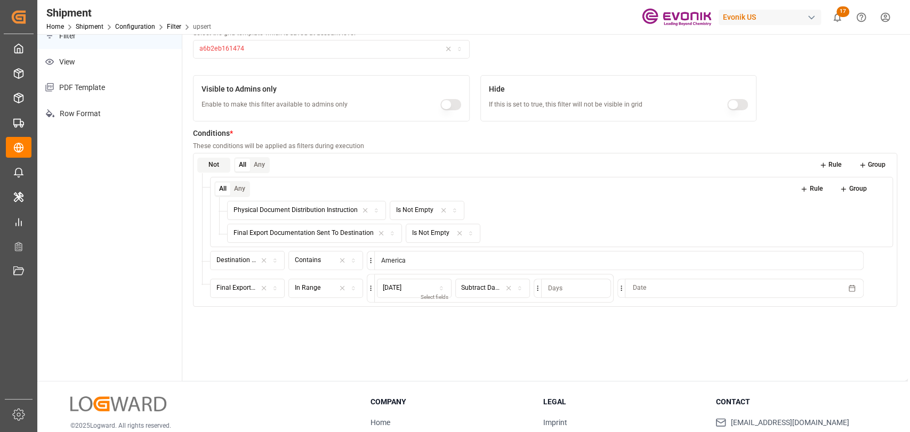
click at [569, 285] on input "text" at bounding box center [576, 288] width 70 height 19
type input "60"
drag, startPoint x: 724, startPoint y: 337, endPoint x: 640, endPoint y: 272, distance: 106.4
click at [722, 335] on div "Title * Enter the filter title to be displayed in the user interface Evonik Ori…" at bounding box center [545, 165] width 726 height 432
click at [644, 288] on span "Date" at bounding box center [640, 289] width 14 height 10
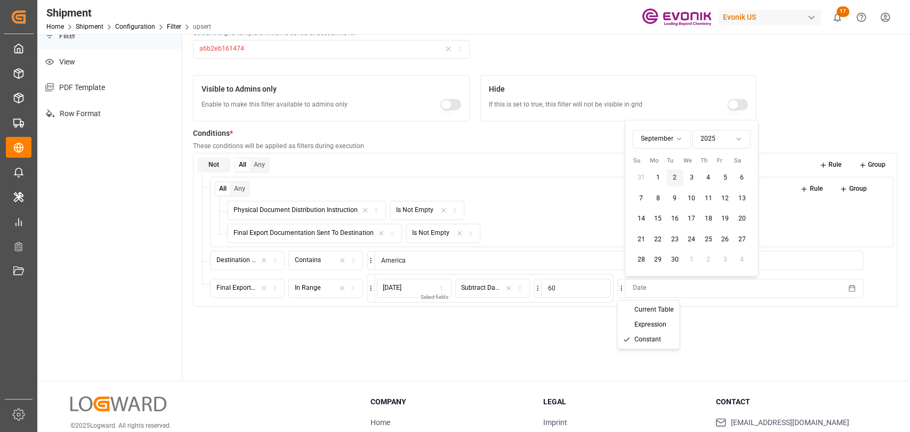
click at [623, 287] on html "Created by potrace 1.15, written by Peter Selinger 2001-2017 Created by potrace…" at bounding box center [455, 216] width 910 height 432
click at [648, 327] on span "Expression" at bounding box center [650, 325] width 32 height 10
click at [729, 296] on p "Select options" at bounding box center [729, 297] width 34 height 8
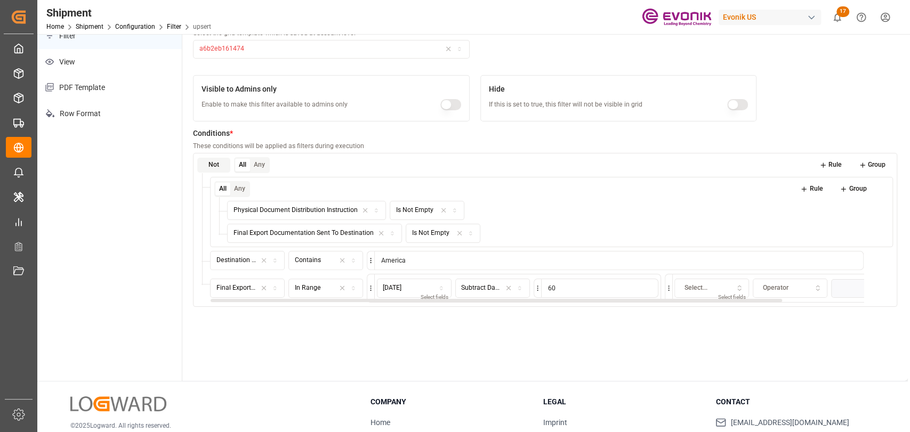
click at [717, 289] on div "Select..." at bounding box center [712, 289] width 70 height 10
click at [708, 331] on div "Today" at bounding box center [740, 328] width 133 height 15
click at [772, 352] on div "Title * Enter the filter title to be displayed in the user interface Evonik Ori…" at bounding box center [545, 165] width 726 height 432
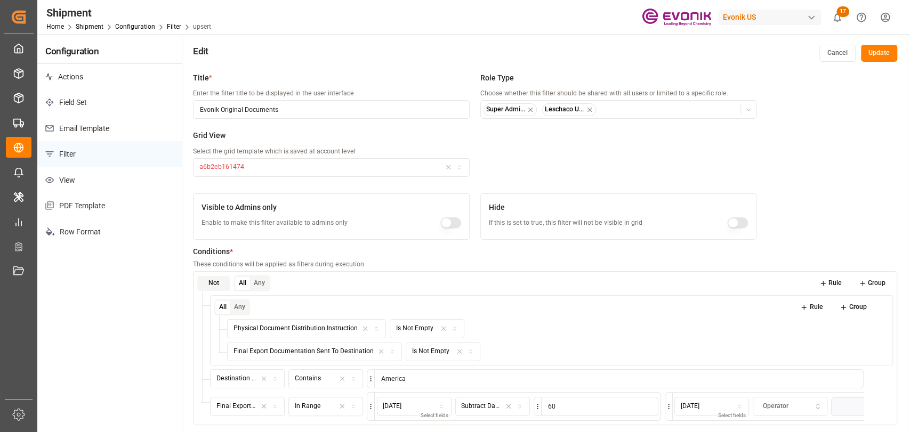
click at [881, 47] on button "Update" at bounding box center [879, 53] width 36 height 17
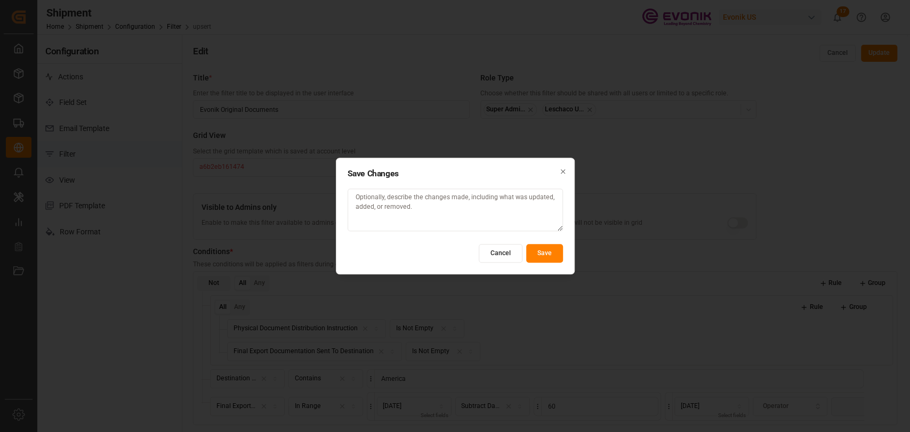
click at [529, 254] on button "Save" at bounding box center [544, 253] width 37 height 19
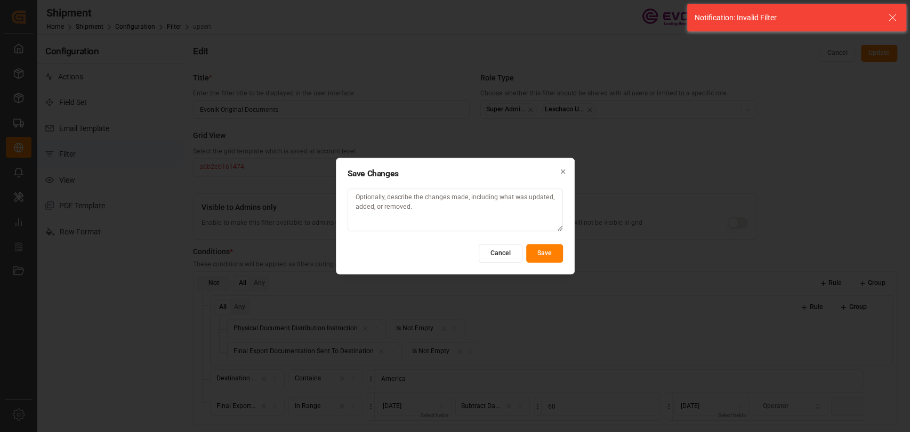
click at [565, 168] on icon "button" at bounding box center [562, 171] width 7 height 7
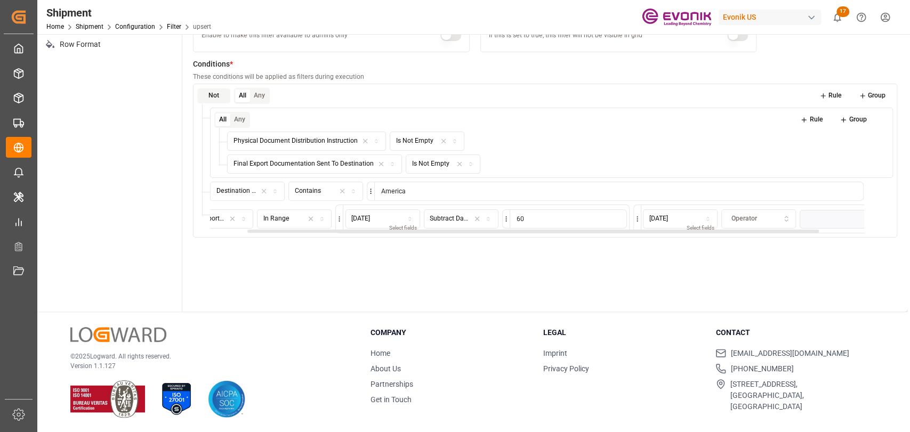
scroll to position [0, 93]
drag, startPoint x: 584, startPoint y: 231, endPoint x: 689, endPoint y: 242, distance: 105.0
click at [689, 233] on div at bounding box center [577, 231] width 571 height 3
click at [699, 219] on div "Operator" at bounding box center [698, 219] width 70 height 10
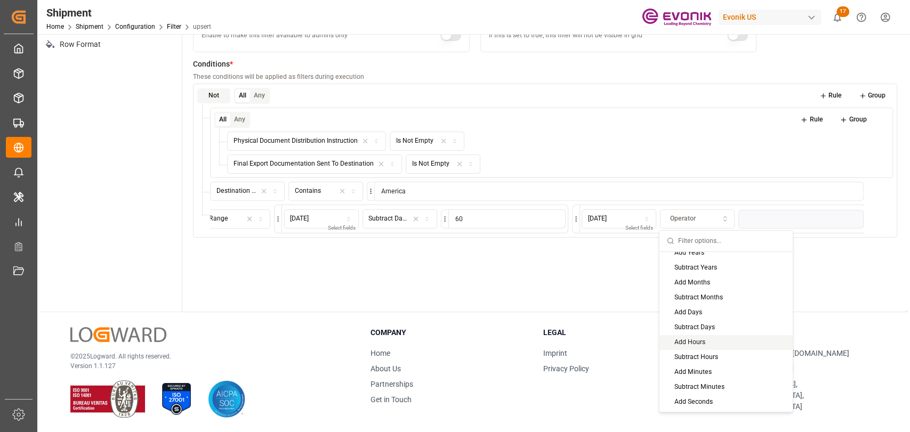
scroll to position [0, 0]
click at [559, 287] on div "Title * Enter the filter title to be displayed in the user interface Evonik Ori…" at bounding box center [545, 96] width 726 height 432
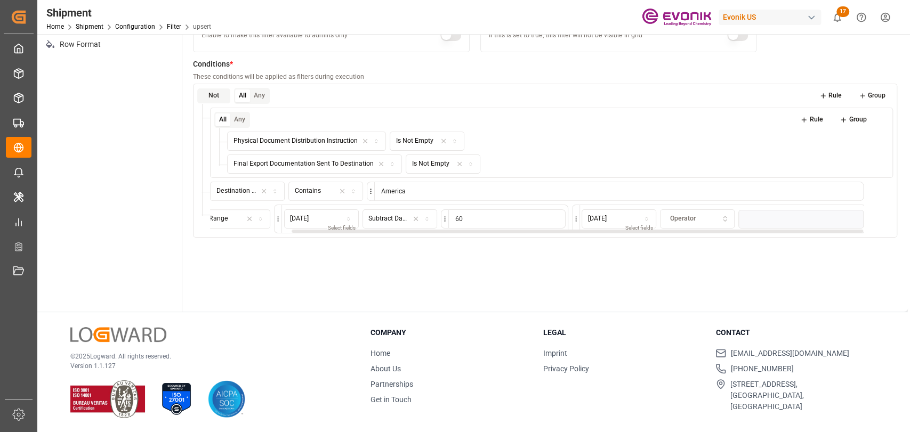
click at [682, 221] on span "Operator" at bounding box center [683, 219] width 26 height 10
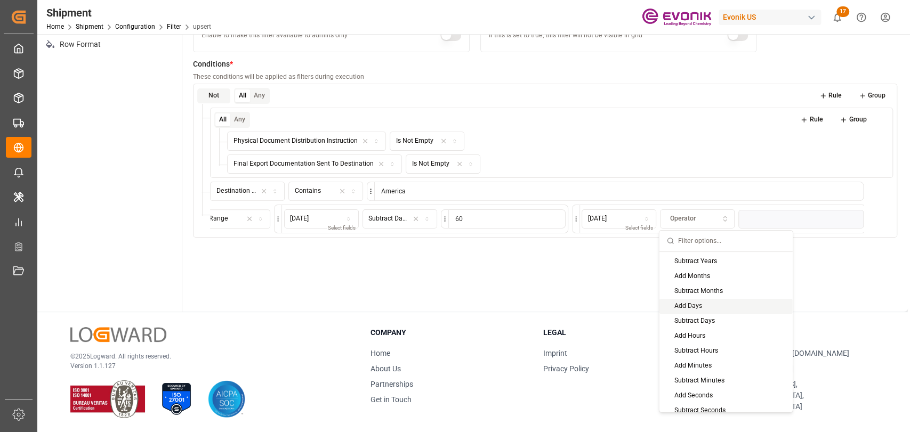
scroll to position [19, 0]
click at [714, 294] on div "Add Days" at bounding box center [725, 300] width 133 height 15
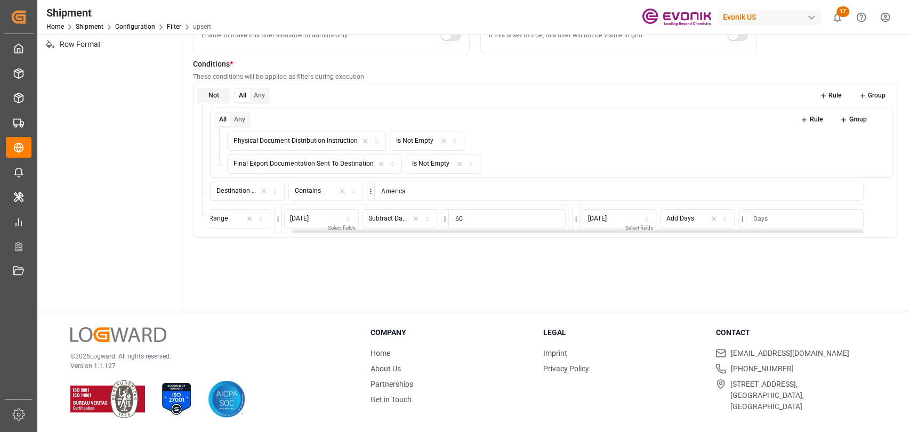
click at [775, 218] on input "text" at bounding box center [805, 219] width 118 height 19
type input "0"
click at [766, 258] on div "Title * Enter the filter title to be displayed in the user interface Evonik Ori…" at bounding box center [545, 96] width 726 height 432
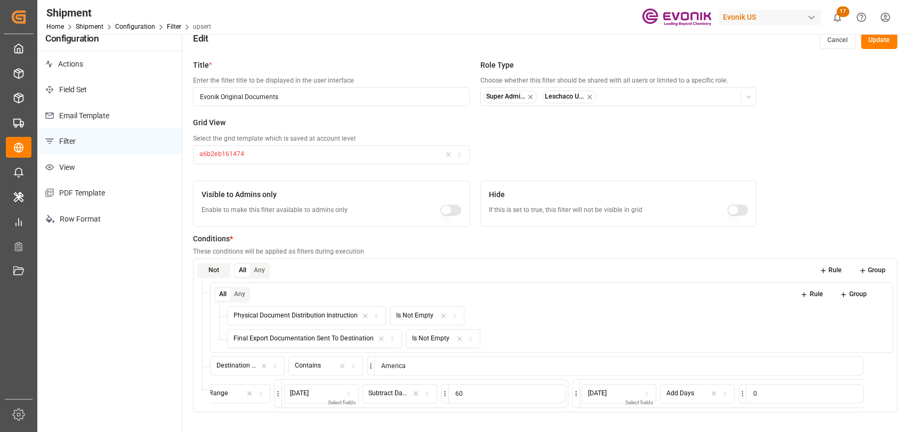
scroll to position [0, 0]
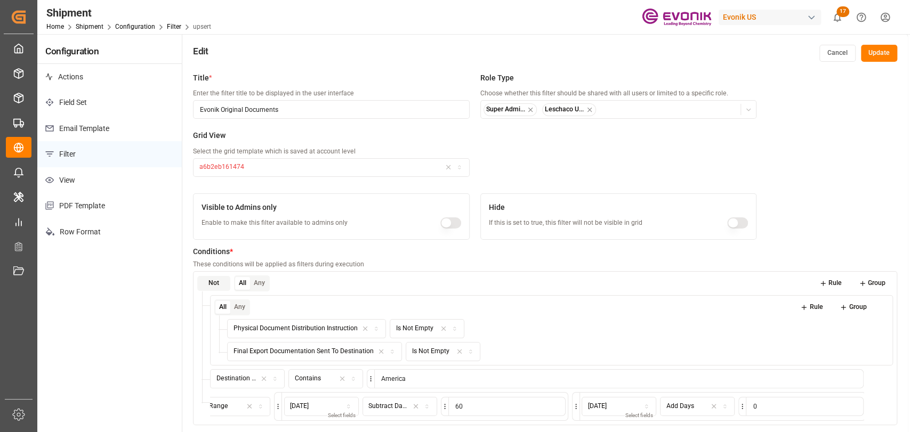
click at [881, 52] on button "Update" at bounding box center [879, 53] width 36 height 17
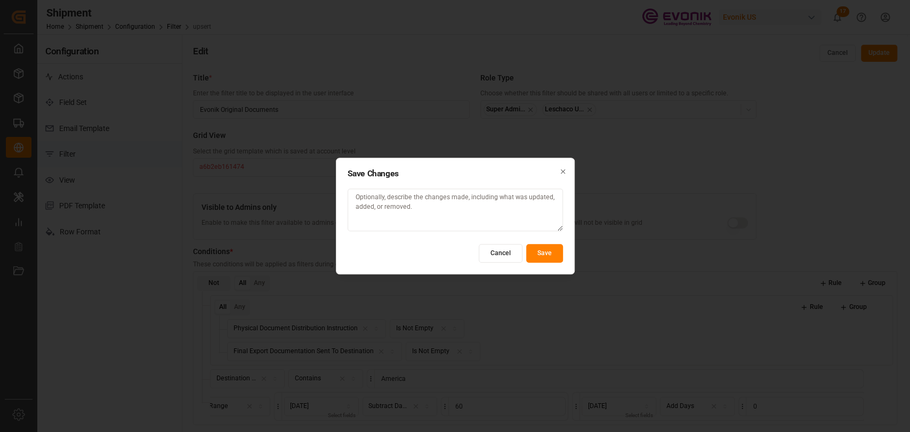
click at [542, 247] on button "Save" at bounding box center [544, 253] width 37 height 19
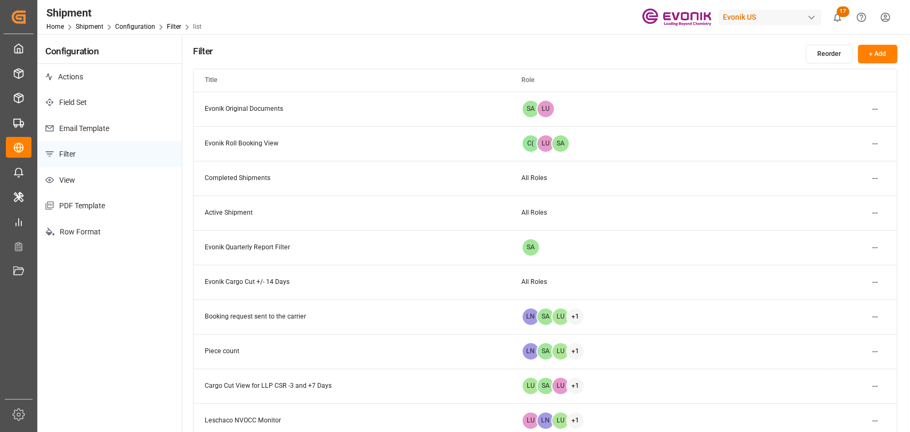
click at [250, 107] on td "Evonik Original Documents" at bounding box center [352, 109] width 316 height 35
click at [261, 108] on td "Evonik Original Documents" at bounding box center [352, 109] width 316 height 35
click at [867, 114] on html "Created by potrace 1.15, written by Peter Selinger 2001-2017 Created by potrace…" at bounding box center [455, 216] width 910 height 432
click at [850, 134] on div "Edit" at bounding box center [855, 130] width 55 height 15
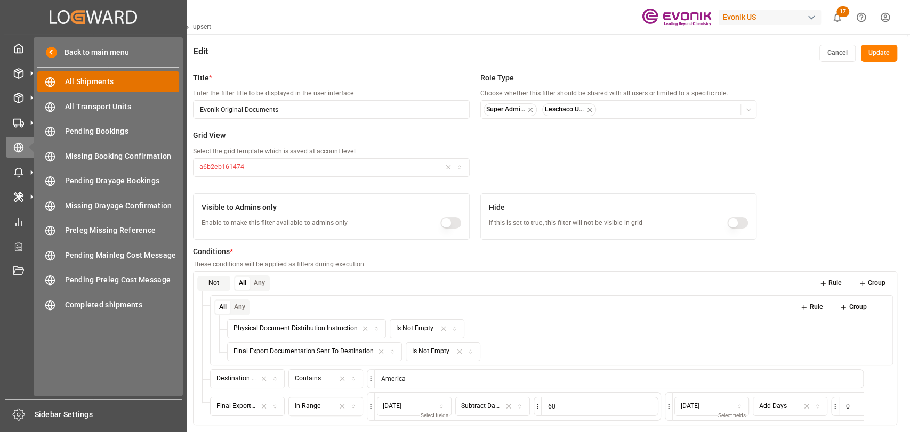
click at [85, 86] on span "All Shipments" at bounding box center [122, 81] width 115 height 11
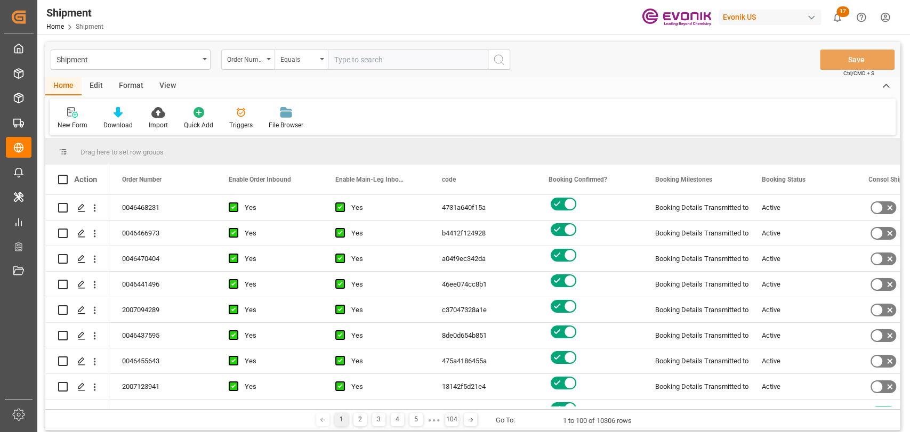
click at [135, 86] on div "Format" at bounding box center [131, 86] width 41 height 18
click at [69, 120] on div "Filter Rows" at bounding box center [73, 125] width 31 height 10
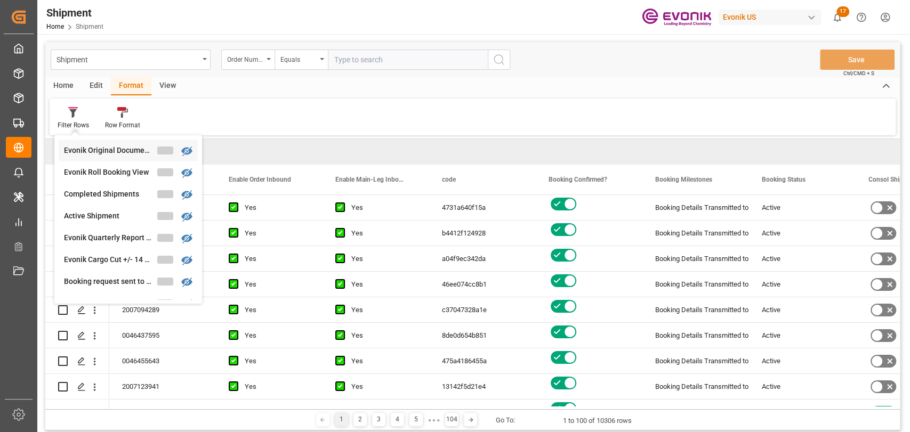
click at [104, 154] on div "Shipment Order Number Equals Save Ctrl/CMD + S Home Edit Format View Filter Row…" at bounding box center [472, 236] width 855 height 389
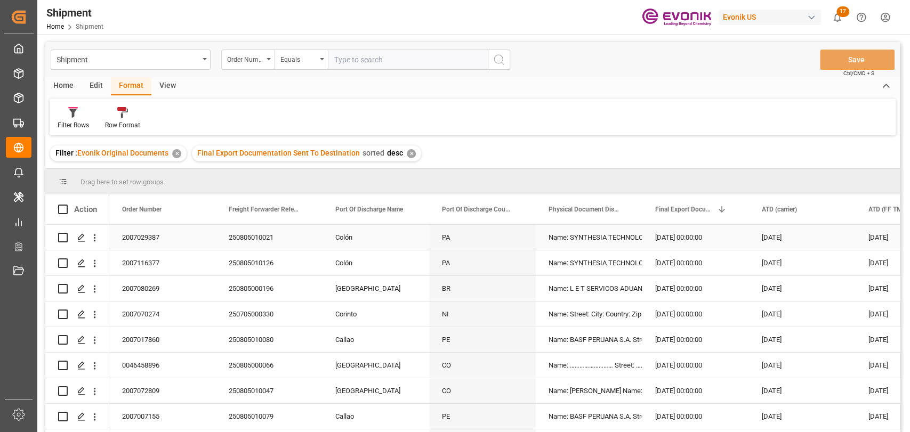
click at [676, 248] on div "01-09-2025 00:00:00" at bounding box center [695, 237] width 107 height 25
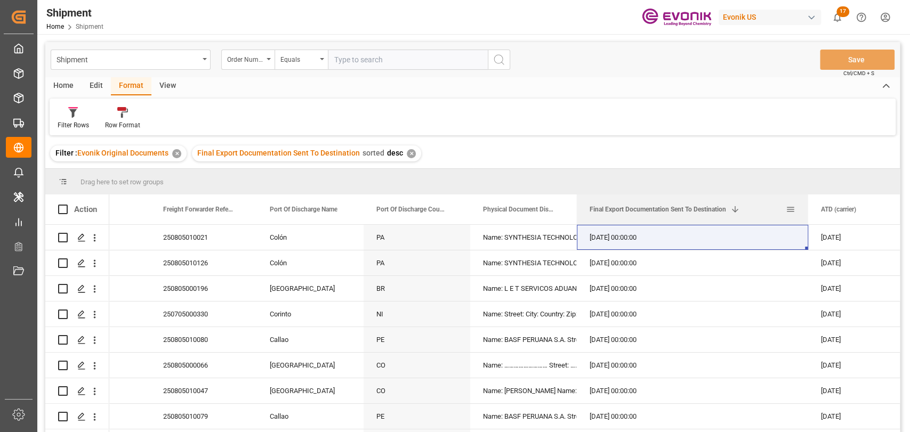
drag, startPoint x: 682, startPoint y: 207, endPoint x: 807, endPoint y: 211, distance: 124.8
click at [807, 211] on div at bounding box center [807, 210] width 4 height 30
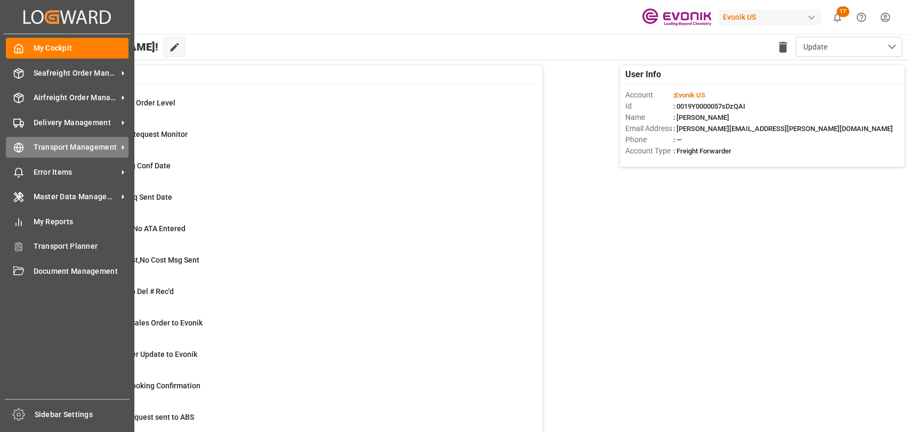
click at [20, 154] on div "Transport Management Transport Management" at bounding box center [67, 147] width 123 height 21
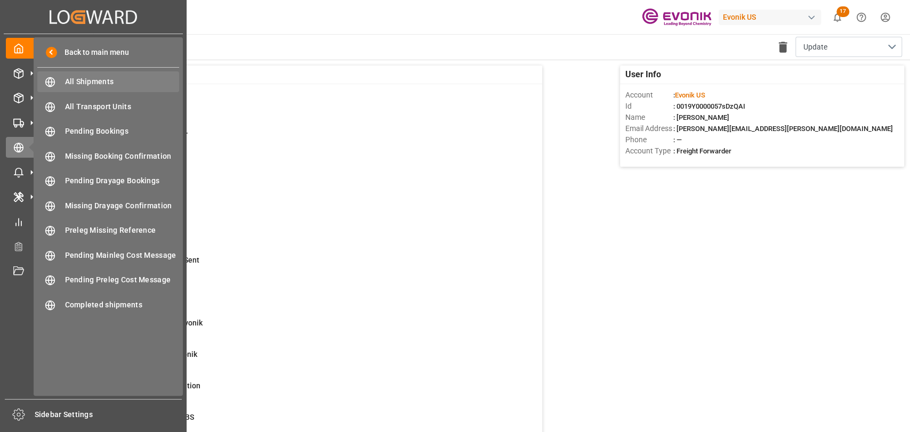
click at [87, 82] on span "All Shipments" at bounding box center [122, 81] width 115 height 11
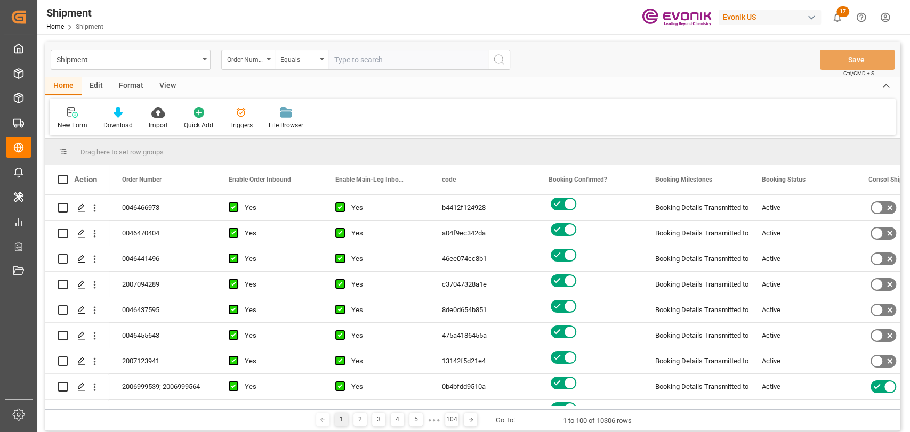
click at [120, 82] on div "Format" at bounding box center [131, 86] width 41 height 18
click at [75, 113] on icon at bounding box center [73, 112] width 10 height 11
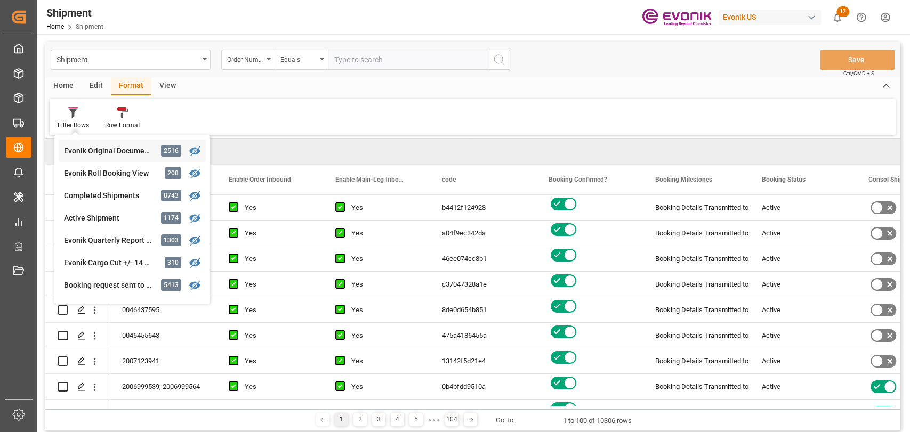
click at [107, 141] on div "Shipment Order Number Equals Save Ctrl/CMD + S Home Edit Format View Filter Row…" at bounding box center [472, 236] width 855 height 389
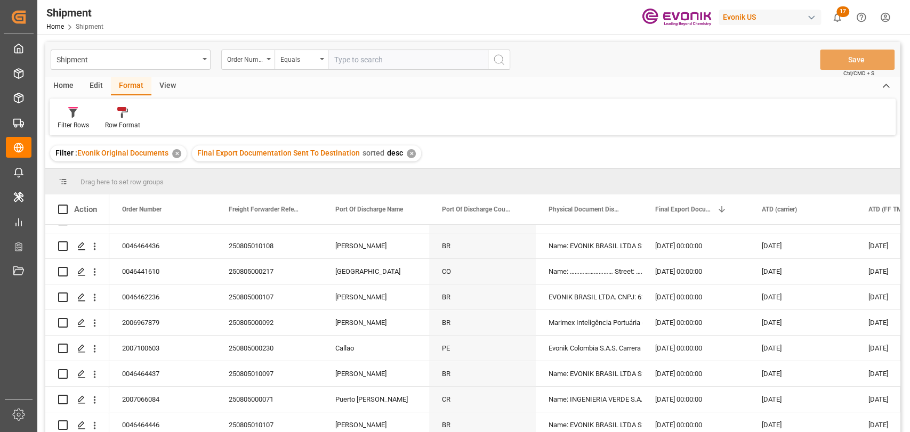
scroll to position [118, 0]
